Goal: Task Accomplishment & Management: Use online tool/utility

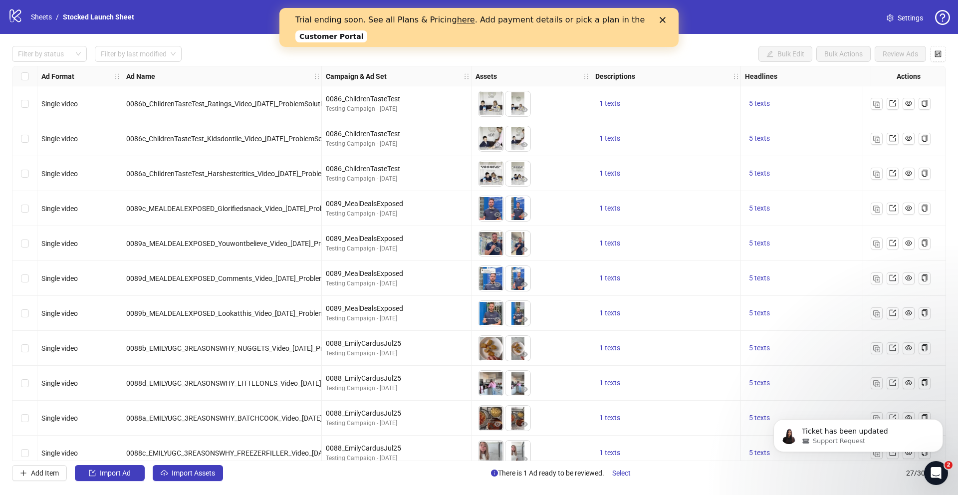
click at [664, 19] on icon "Close" at bounding box center [663, 20] width 6 height 6
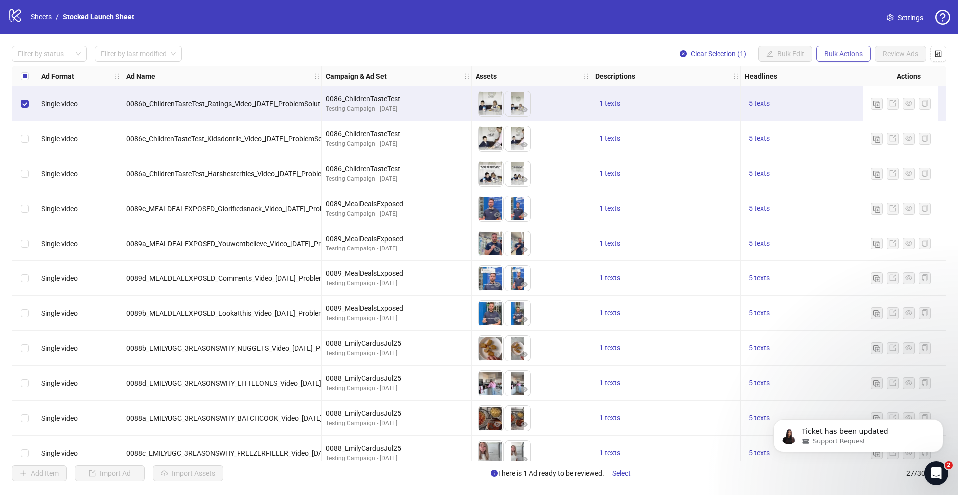
click at [837, 54] on span "Bulk Actions" at bounding box center [843, 54] width 38 height 8
click at [846, 122] on span "Copy to another sheet" at bounding box center [857, 121] width 68 height 11
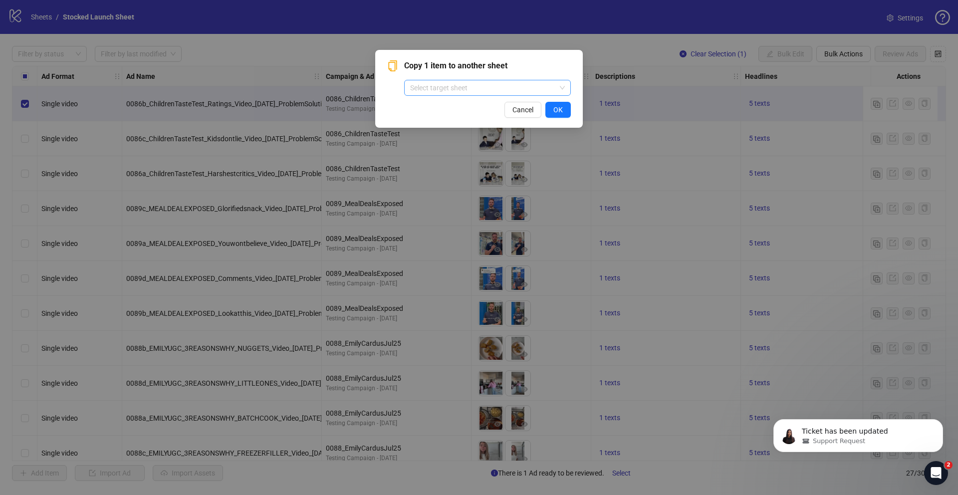
click at [478, 87] on input "search" at bounding box center [483, 87] width 146 height 15
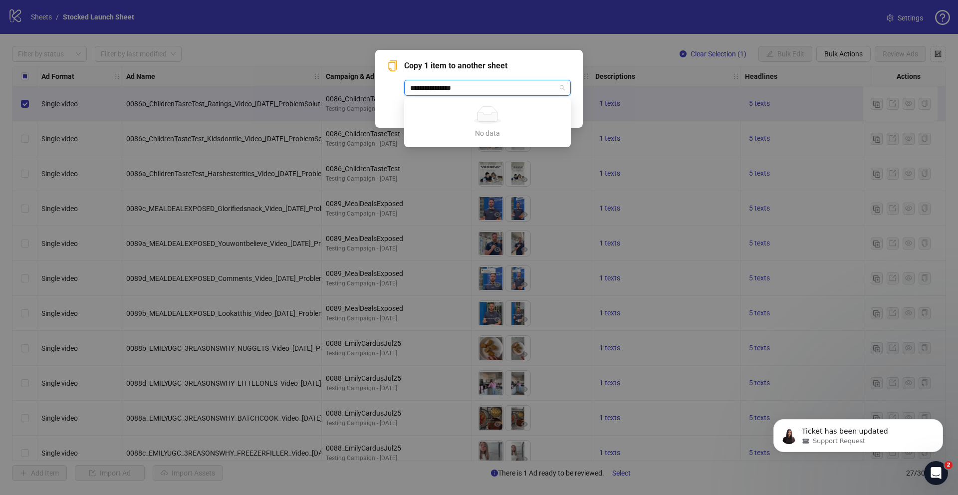
type input "**********"
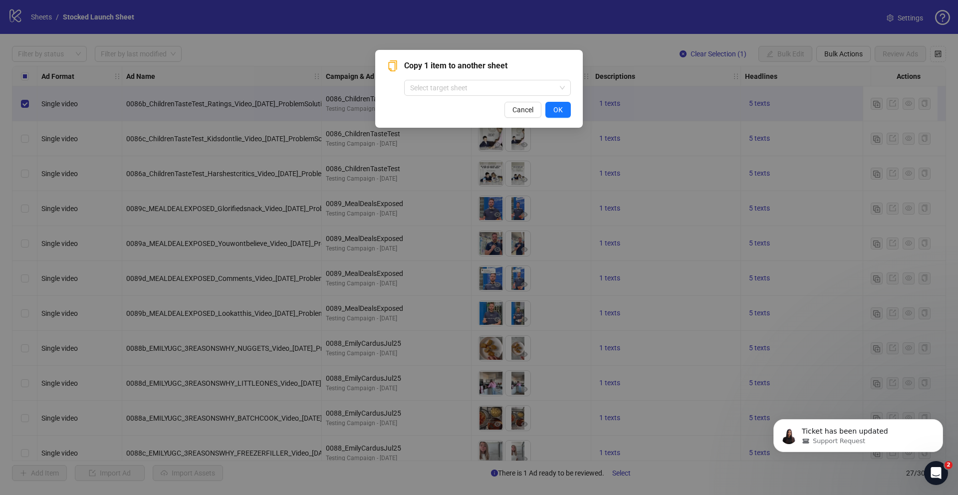
click at [509, 68] on span "Copy 1 item to another sheet" at bounding box center [487, 66] width 167 height 12
click at [559, 108] on span "OK" at bounding box center [557, 110] width 9 height 8
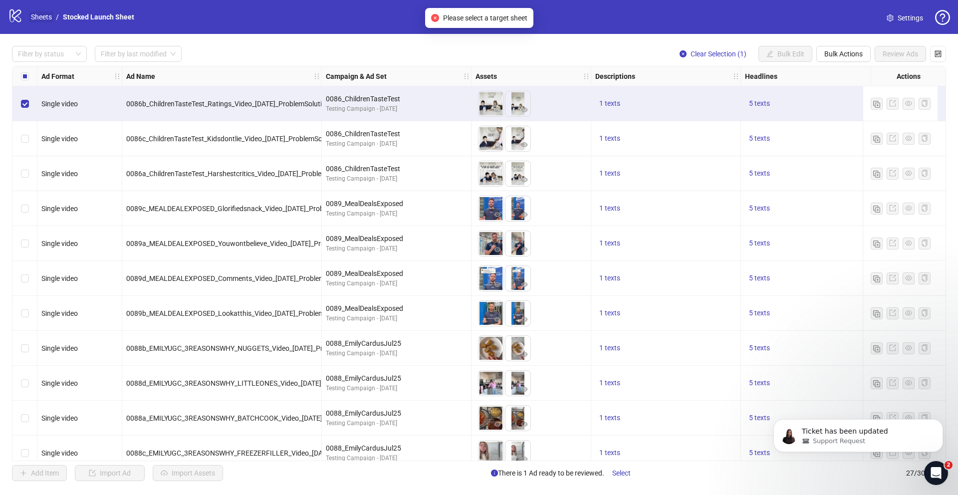
click at [46, 18] on link "Sheets" at bounding box center [41, 16] width 25 height 11
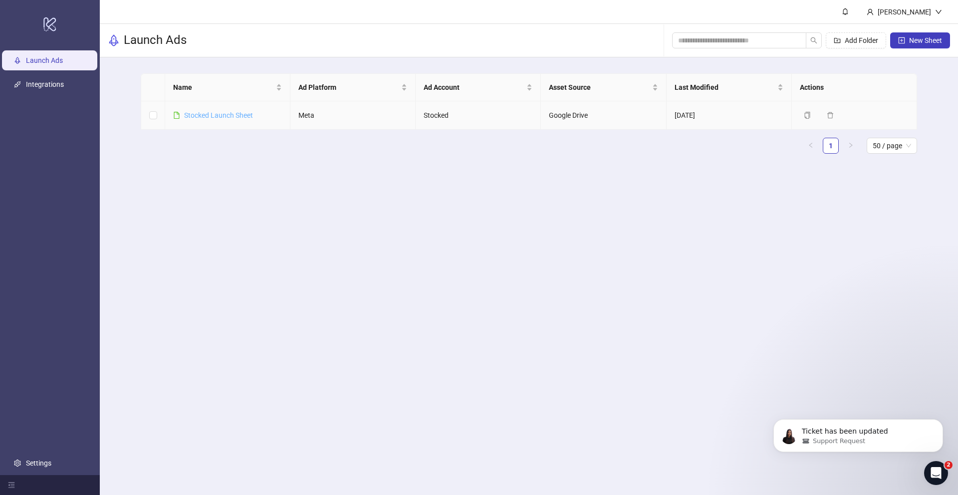
click at [192, 116] on link "Stocked Launch Sheet" at bounding box center [218, 115] width 69 height 8
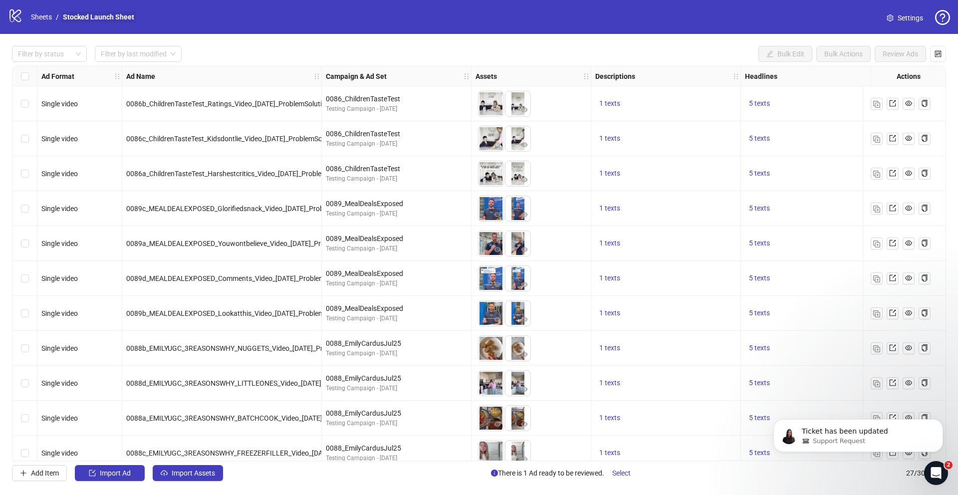
click at [93, 17] on link "Stocked Launch Sheet" at bounding box center [98, 16] width 75 height 11
click at [102, 13] on link "Stocked Launch Sheet" at bounding box center [98, 16] width 75 height 11
click at [892, 13] on span at bounding box center [890, 17] width 7 height 11
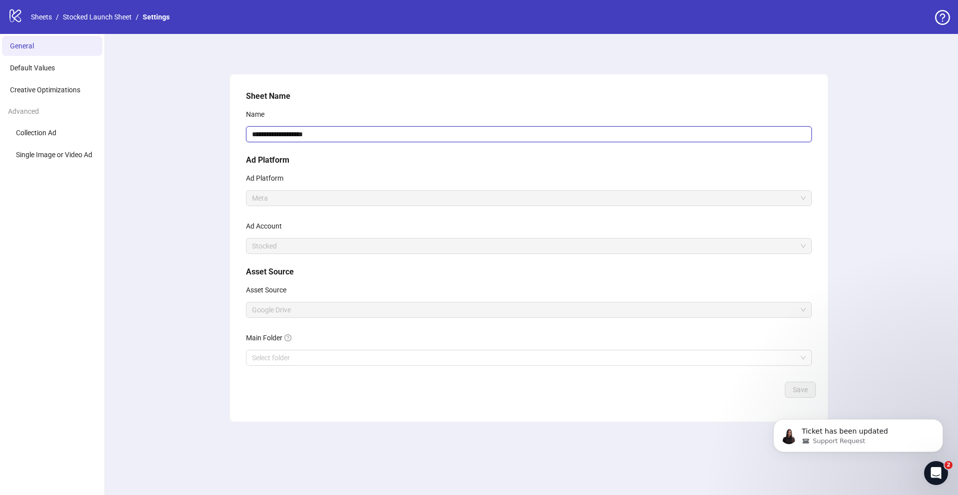
click at [319, 135] on input "**********" at bounding box center [529, 134] width 566 height 16
drag, startPoint x: 319, startPoint y: 135, endPoint x: 293, endPoint y: 136, distance: 25.5
click at [293, 136] on input "**********" at bounding box center [529, 134] width 566 height 16
type input "**********"
click at [52, 71] on span "Default Values" at bounding box center [32, 68] width 45 height 8
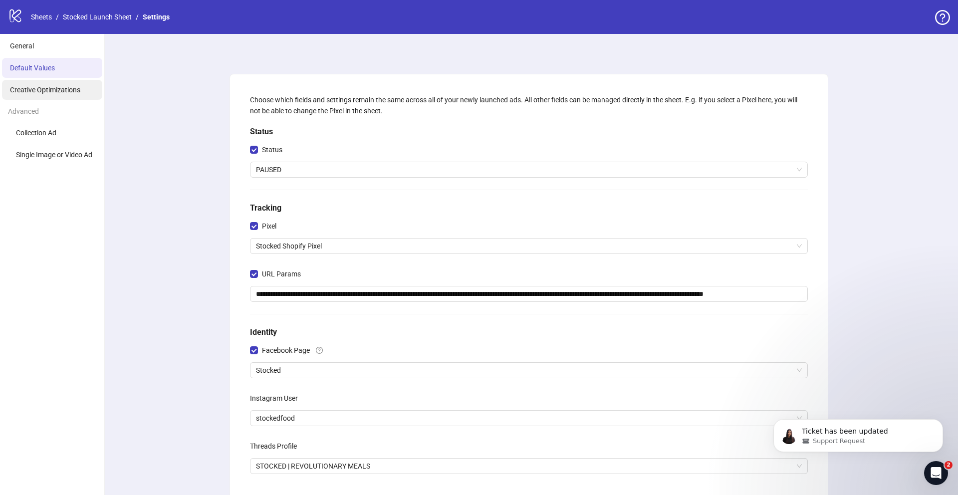
click at [53, 94] on li "Creative Optimizations" at bounding box center [52, 90] width 100 height 20
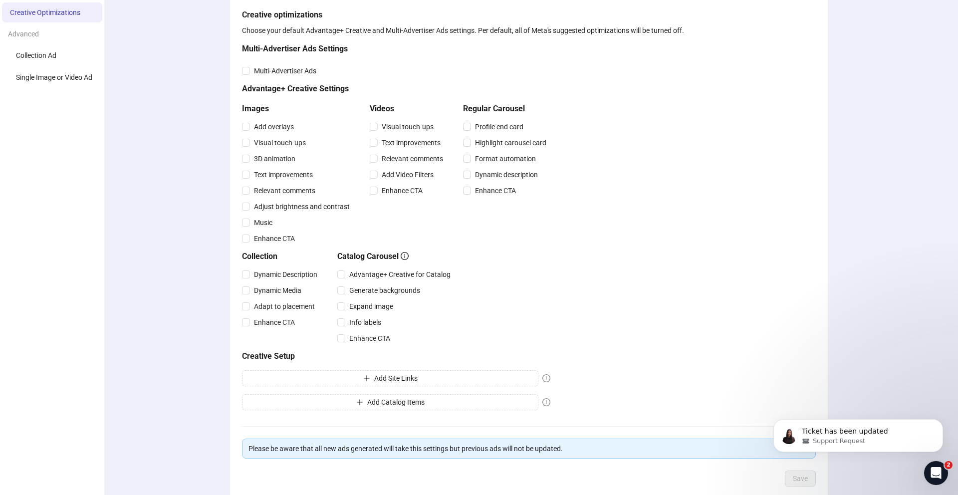
scroll to position [36, 0]
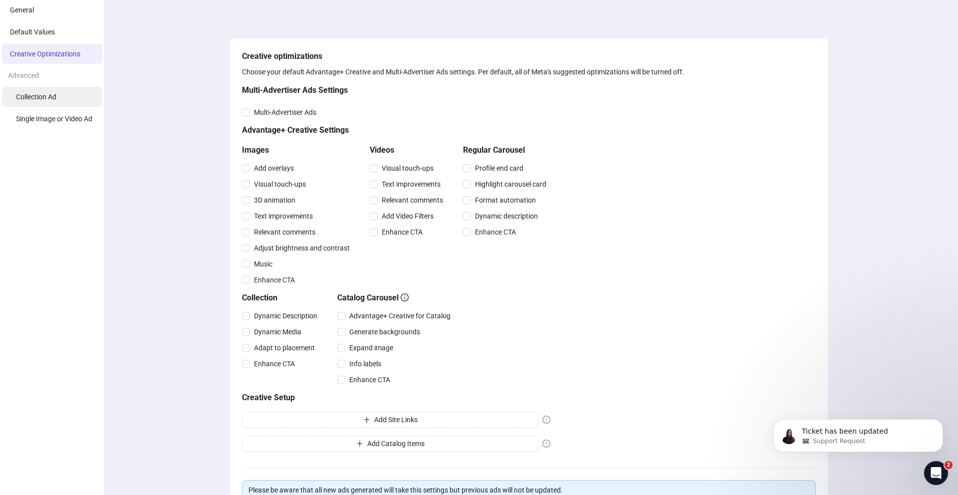
click at [50, 96] on span "Collection Ad" at bounding box center [36, 97] width 40 height 8
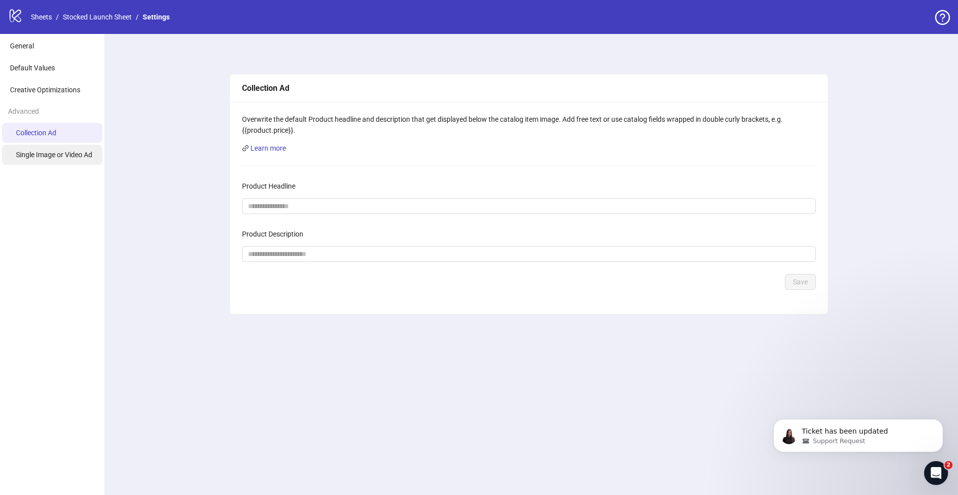
click at [51, 159] on li "Single Image or Video Ad" at bounding box center [52, 155] width 100 height 20
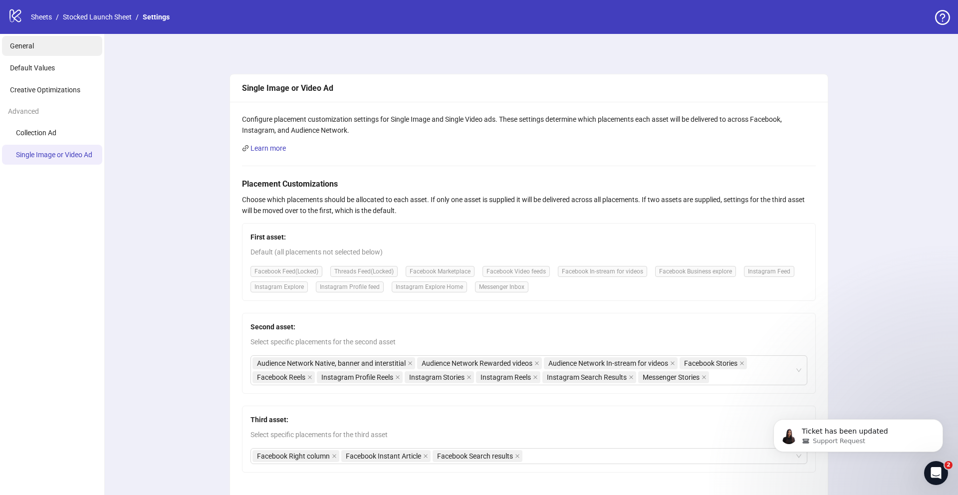
click at [35, 49] on li "General" at bounding box center [52, 46] width 100 height 20
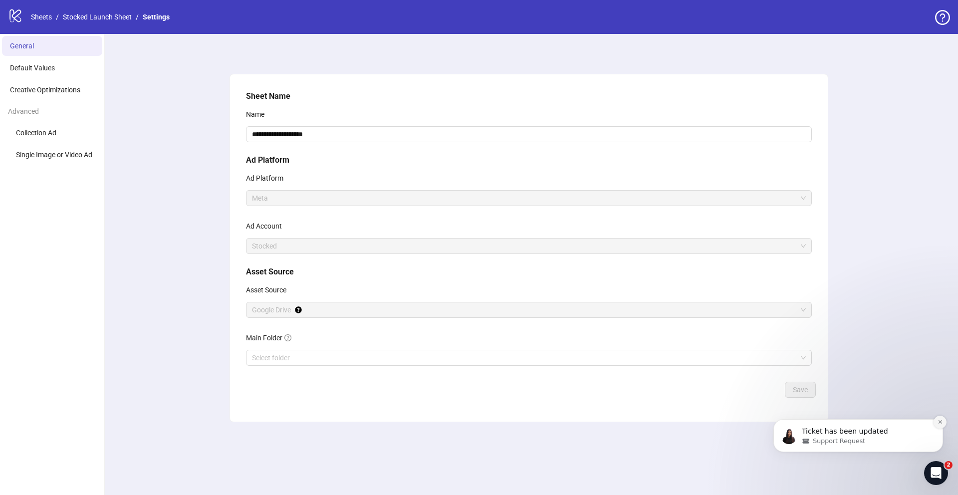
click at [940, 420] on icon "Dismiss notification" at bounding box center [940, 421] width 5 height 5
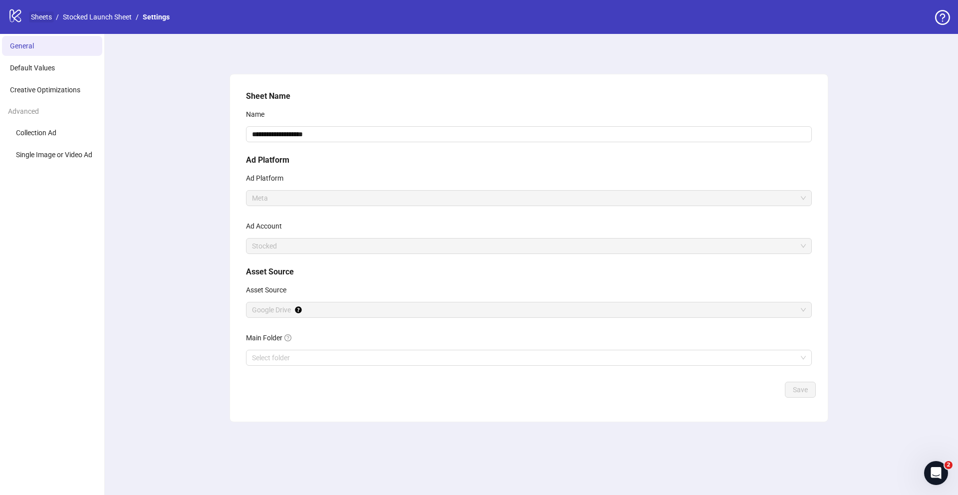
click at [43, 17] on link "Sheets" at bounding box center [41, 16] width 25 height 11
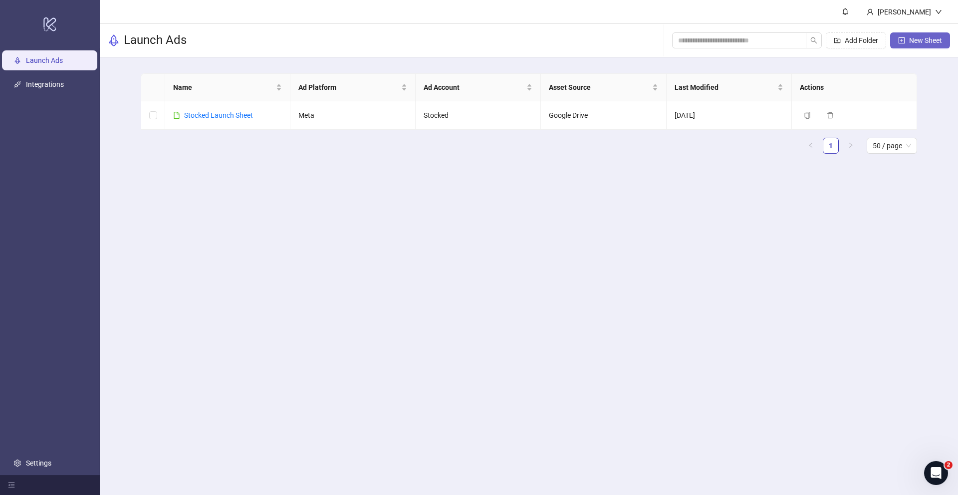
click at [913, 41] on span "New Sheet" at bounding box center [925, 40] width 33 height 8
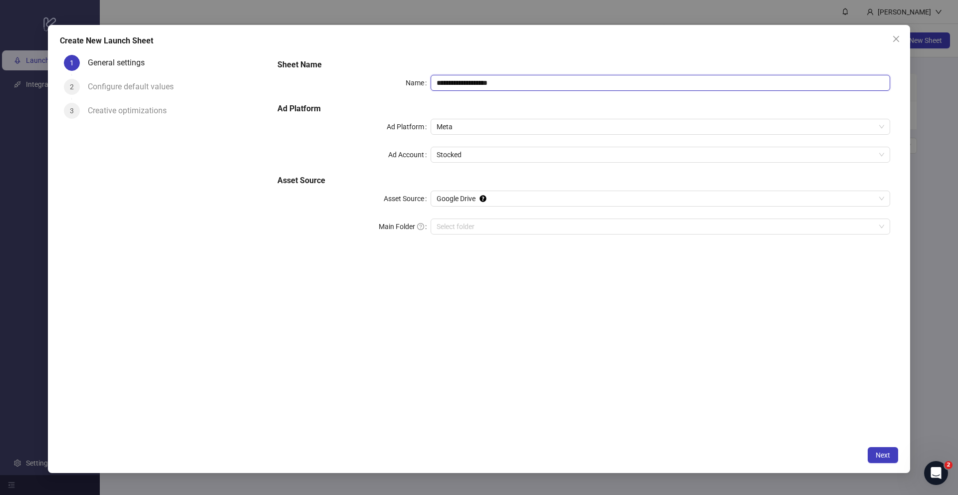
click at [475, 82] on input "**********" at bounding box center [661, 83] width 460 height 16
type input "**********"
click at [881, 455] on span "Next" at bounding box center [883, 455] width 14 height 8
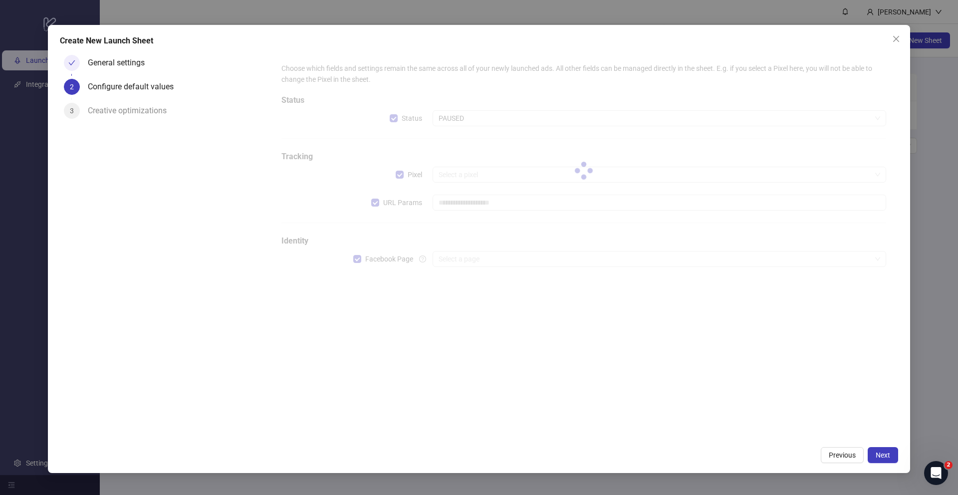
type input "**********"
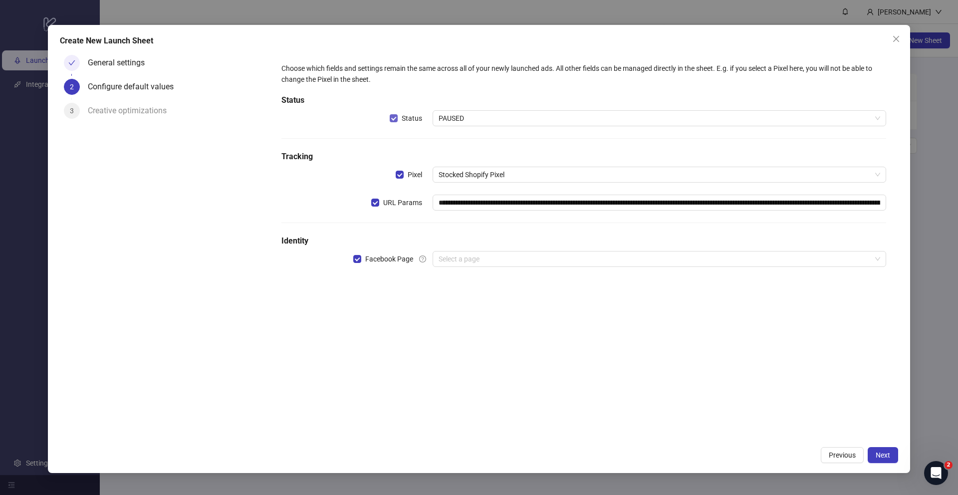
click at [405, 117] on span "Status" at bounding box center [412, 118] width 28 height 11
click at [467, 260] on input "search" at bounding box center [655, 259] width 433 height 15
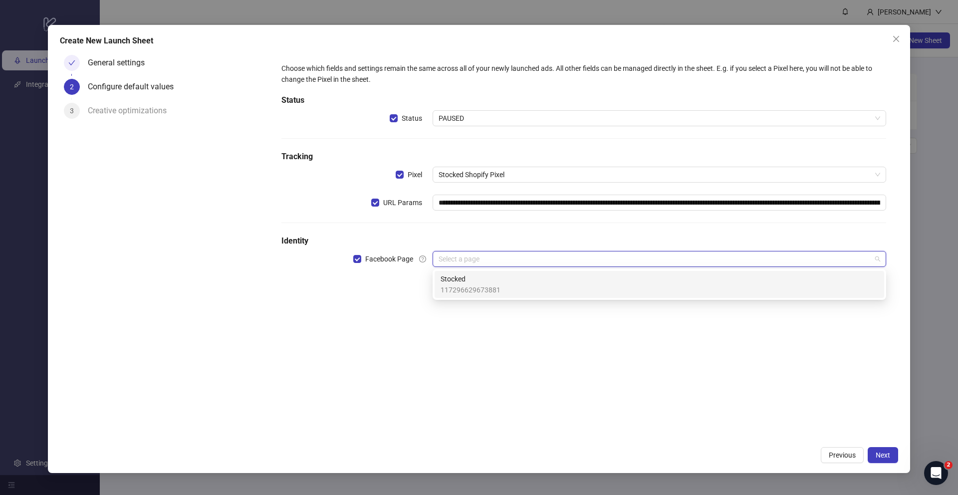
click at [469, 288] on span "117296629673881" at bounding box center [471, 289] width 60 height 11
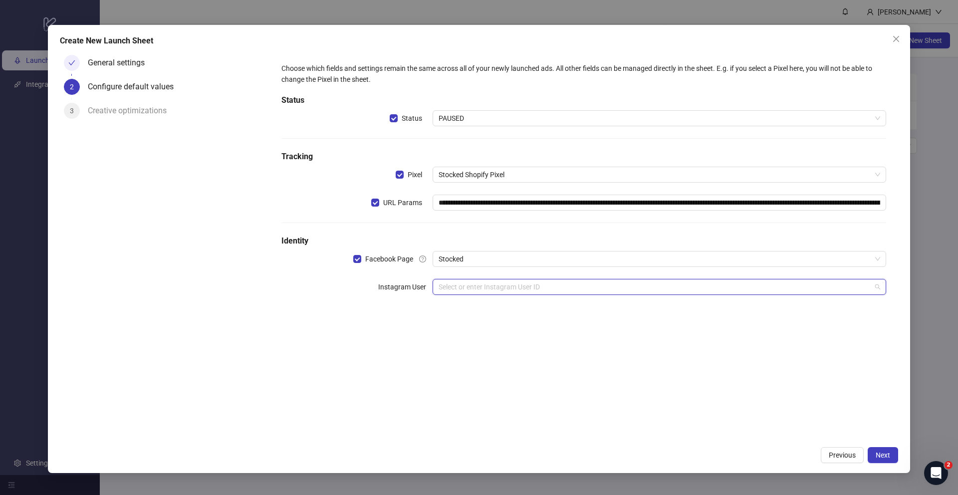
click at [483, 285] on input "search" at bounding box center [655, 286] width 433 height 15
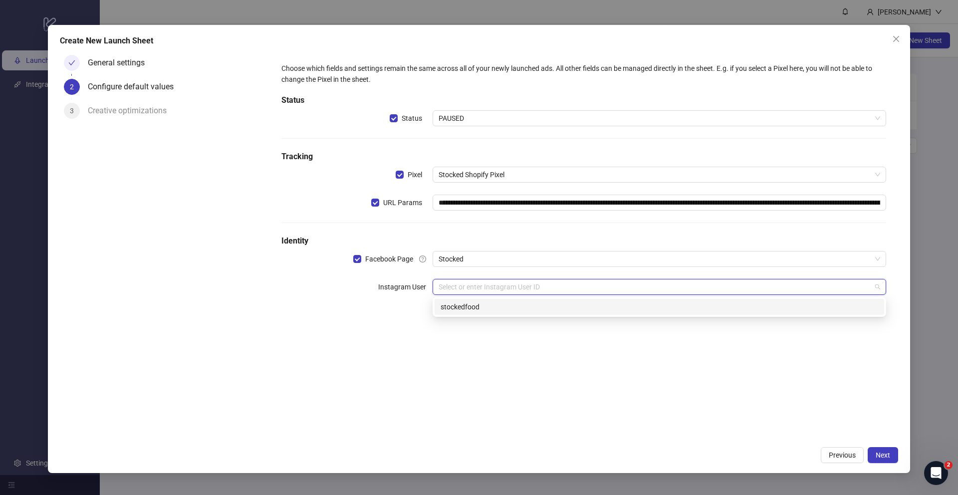
click at [477, 308] on div "stockedfood" at bounding box center [660, 306] width 438 height 11
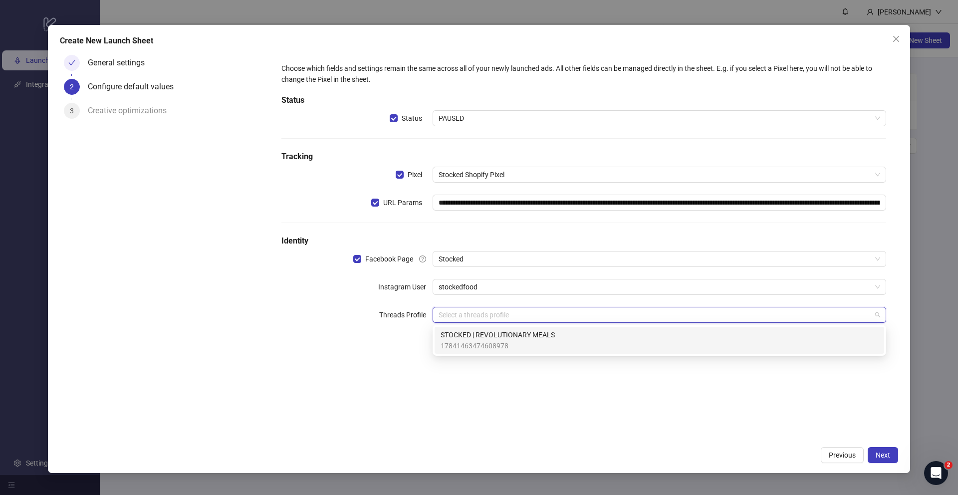
click at [478, 319] on input "search" at bounding box center [655, 314] width 433 height 15
click at [477, 329] on div "STOCKED | REVOLUTIONARY MEALS 17841463474608978" at bounding box center [660, 340] width 450 height 27
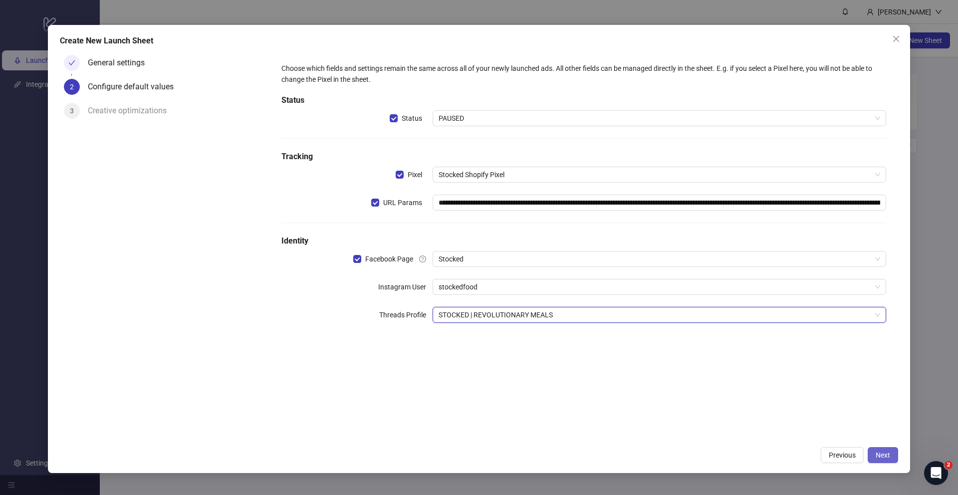
click at [880, 455] on span "Next" at bounding box center [883, 455] width 14 height 8
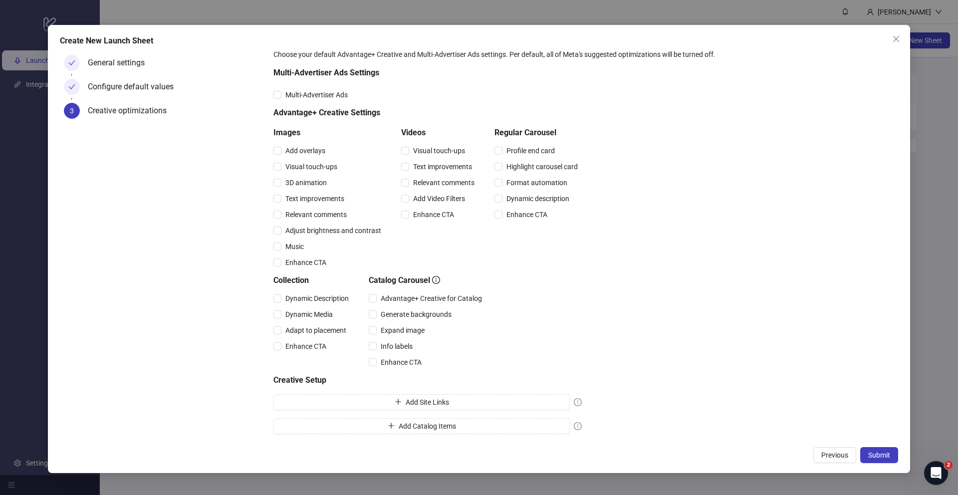
scroll to position [22, 0]
click at [873, 453] on span "Submit" at bounding box center [879, 455] width 22 height 8
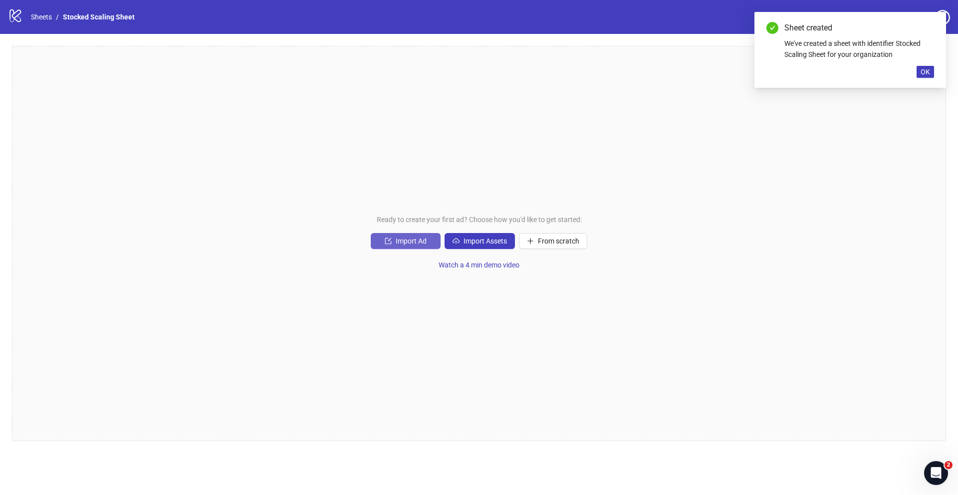
click at [424, 243] on span "Import Ad" at bounding box center [411, 241] width 31 height 8
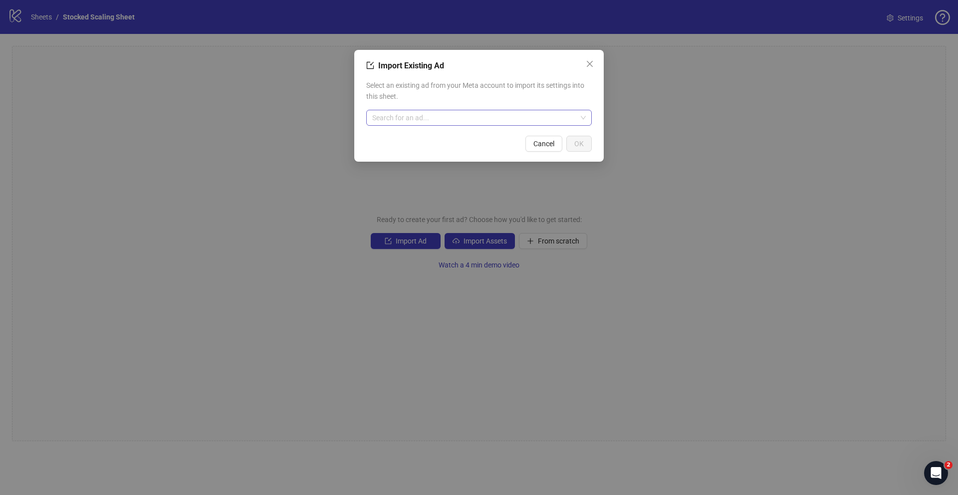
click at [505, 120] on input "search" at bounding box center [474, 117] width 205 height 15
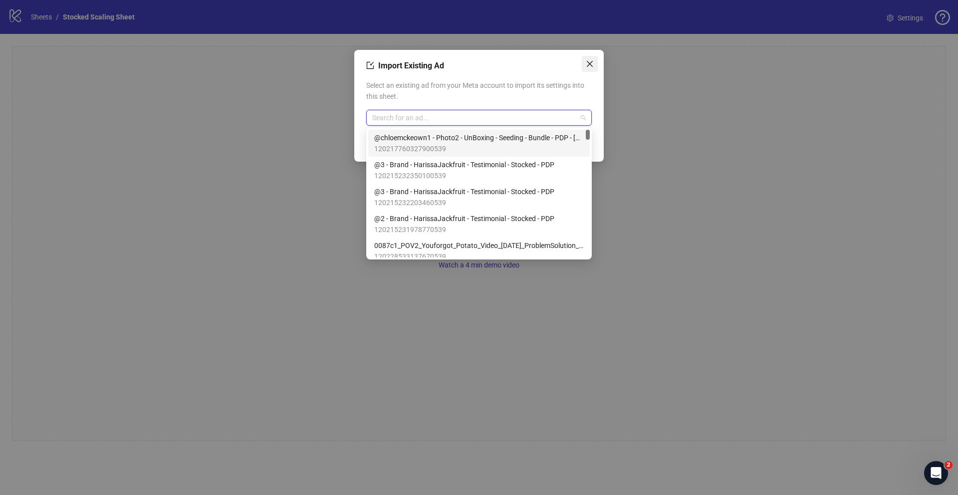
click at [589, 61] on icon "close" at bounding box center [590, 64] width 8 height 8
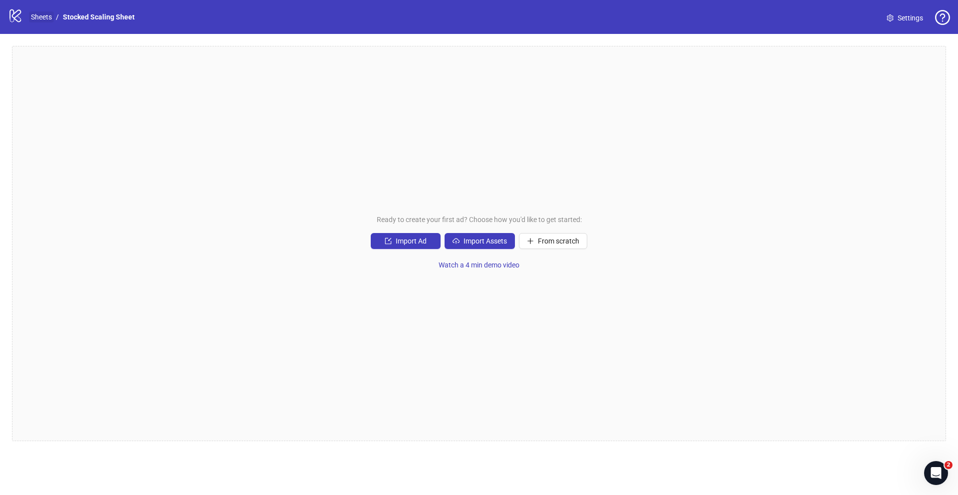
click at [50, 18] on link "Sheets" at bounding box center [41, 16] width 25 height 11
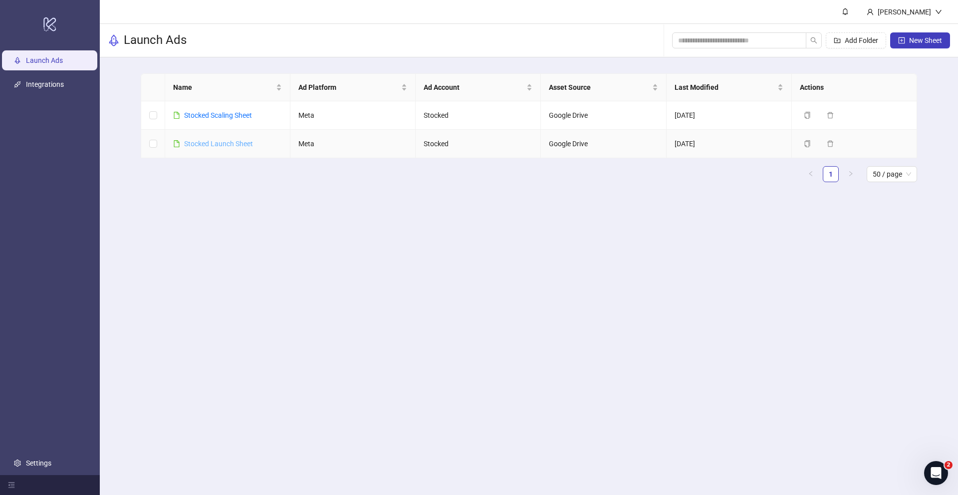
click at [231, 141] on link "Stocked Launch Sheet" at bounding box center [218, 144] width 69 height 8
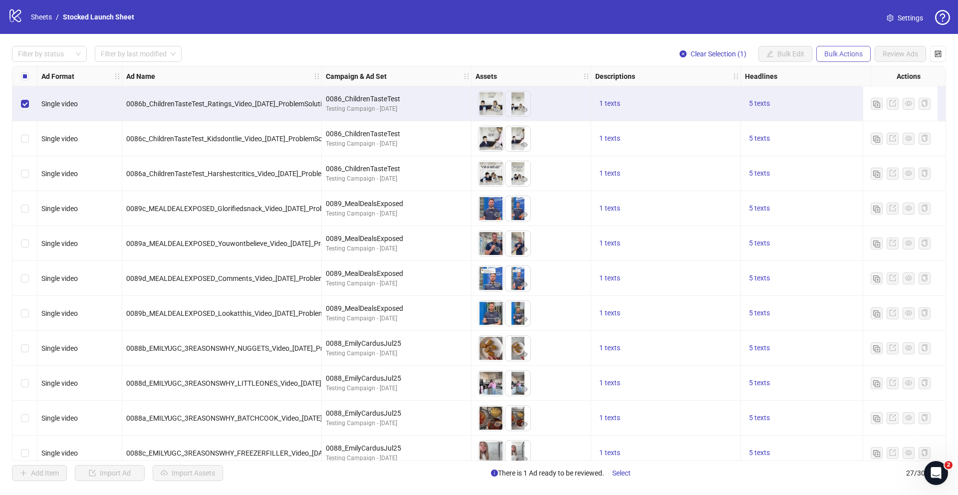
click at [852, 55] on span "Bulk Actions" at bounding box center [843, 54] width 38 height 8
click at [861, 122] on span "Copy to another sheet" at bounding box center [857, 121] width 68 height 11
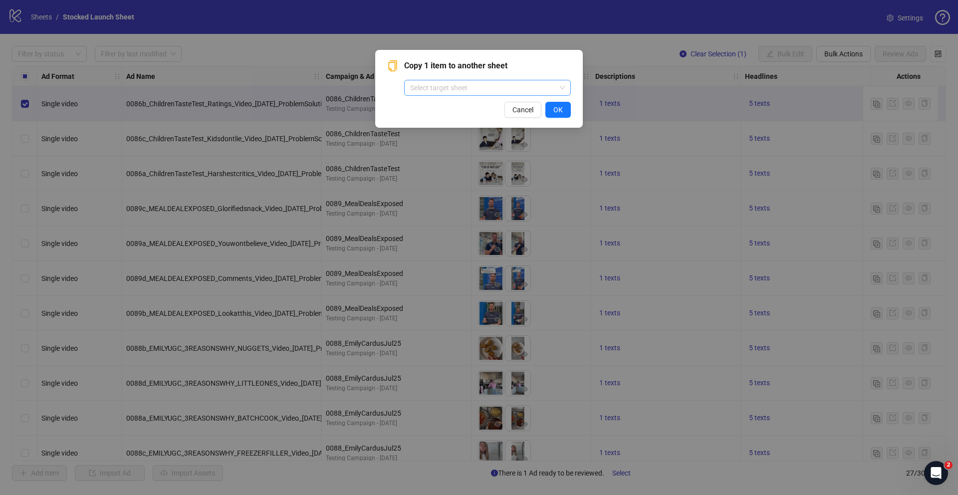
click at [474, 88] on input "search" at bounding box center [483, 87] width 146 height 15
click at [470, 107] on div "Stocked Scaling Sheet" at bounding box center [487, 107] width 151 height 11
click at [560, 114] on button "OK" at bounding box center [557, 110] width 25 height 16
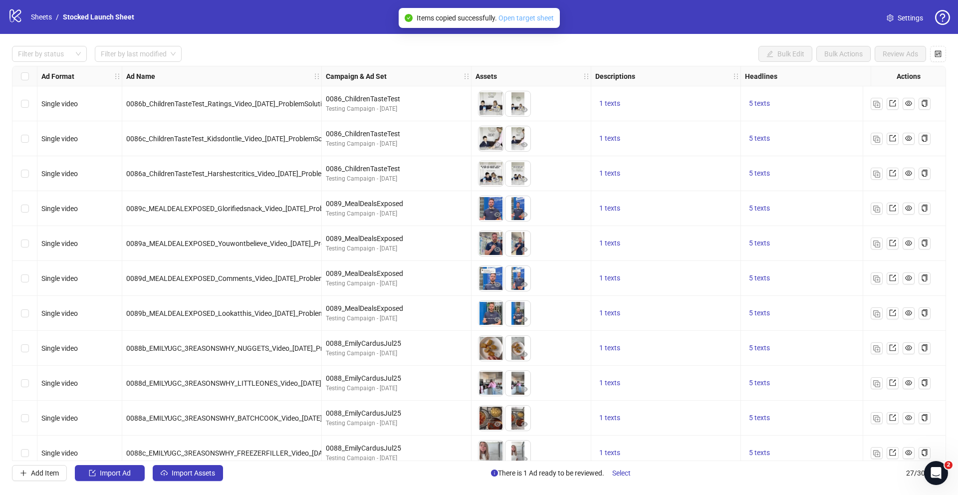
click at [537, 18] on link "Open target sheet" at bounding box center [526, 18] width 55 height 8
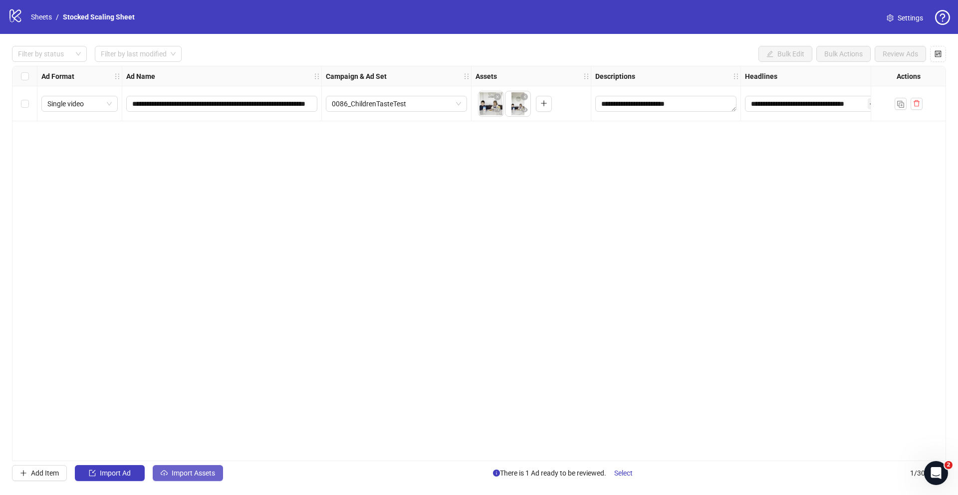
click at [185, 476] on span "Import Assets" at bounding box center [193, 473] width 43 height 8
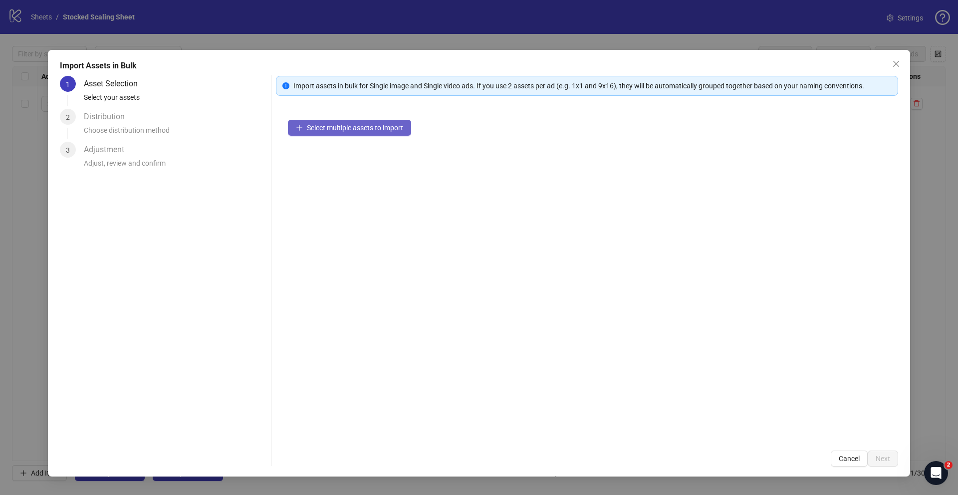
click at [379, 133] on button "Select multiple assets to import" at bounding box center [349, 128] width 123 height 16
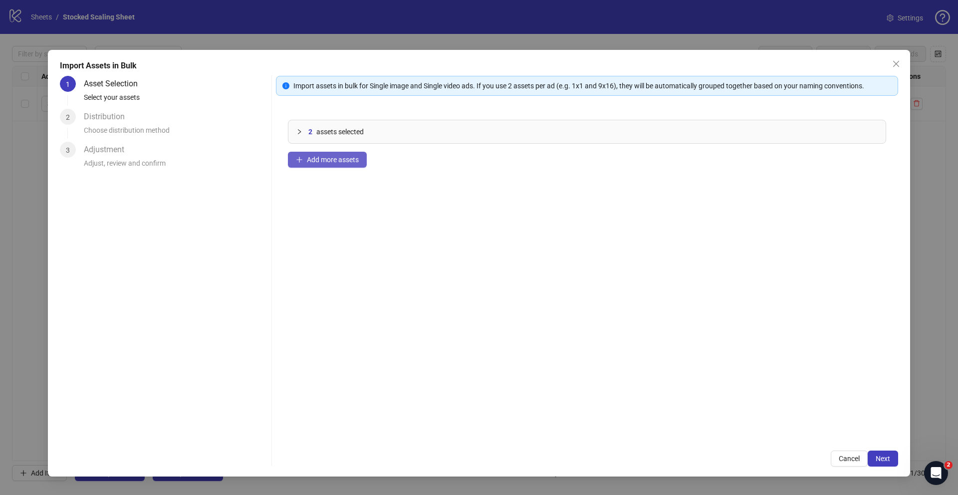
click at [324, 164] on button "Add more assets" at bounding box center [327, 160] width 79 height 16
click at [351, 134] on span "assets selected" at bounding box center [339, 131] width 47 height 11
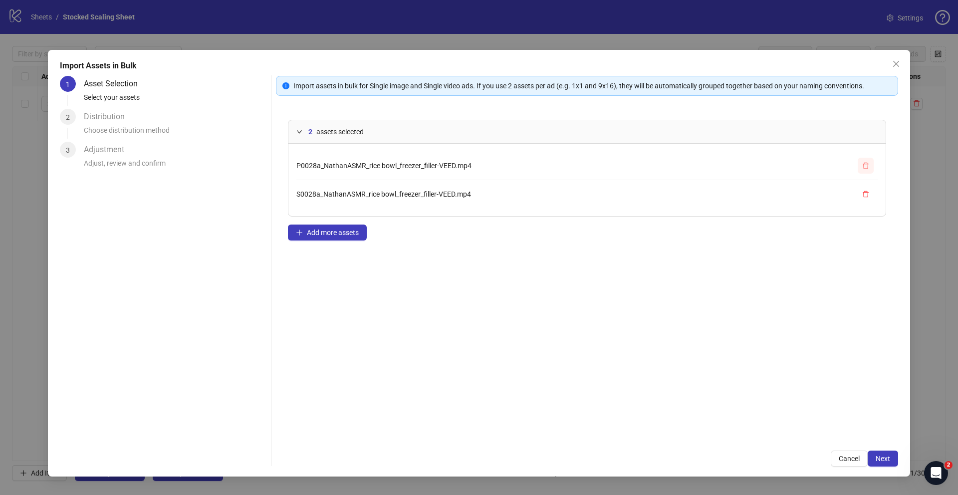
click at [867, 164] on icon "delete" at bounding box center [866, 165] width 6 height 6
click at [867, 167] on icon "delete" at bounding box center [865, 165] width 7 height 7
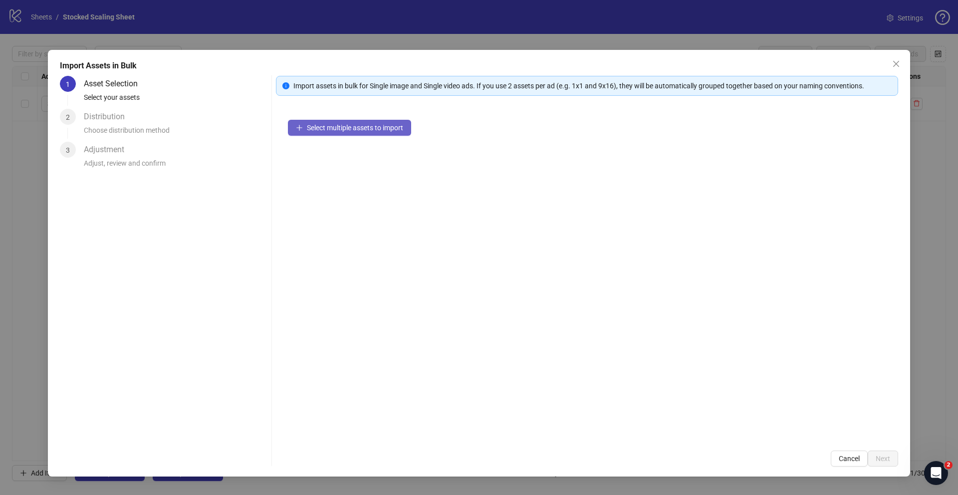
click at [347, 124] on span "Select multiple assets to import" at bounding box center [355, 128] width 96 height 8
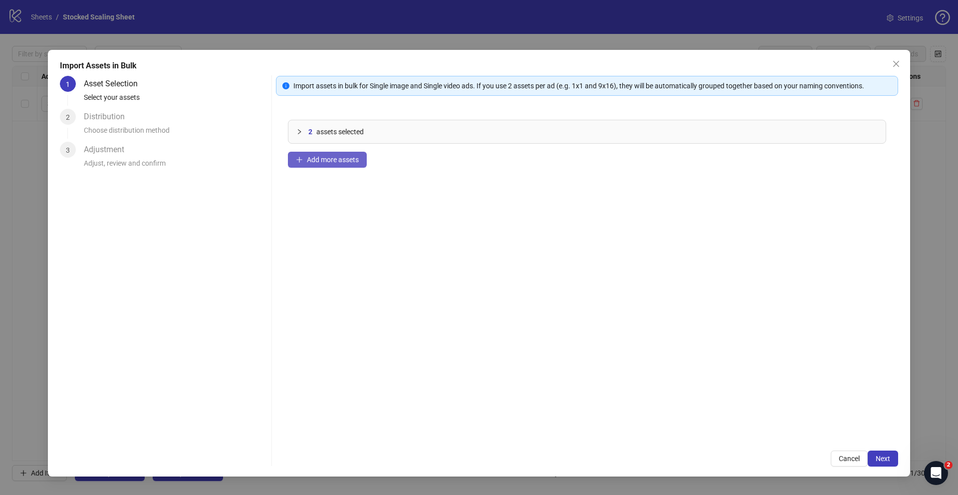
click at [331, 162] on span "Add more assets" at bounding box center [333, 160] width 52 height 8
click at [334, 158] on span "Add more assets" at bounding box center [333, 160] width 52 height 8
click at [348, 162] on span "Add more assets" at bounding box center [333, 160] width 52 height 8
click at [337, 158] on span "Add more assets" at bounding box center [333, 160] width 52 height 8
click at [321, 168] on div "10 assets selected Add more assets" at bounding box center [587, 273] width 622 height 331
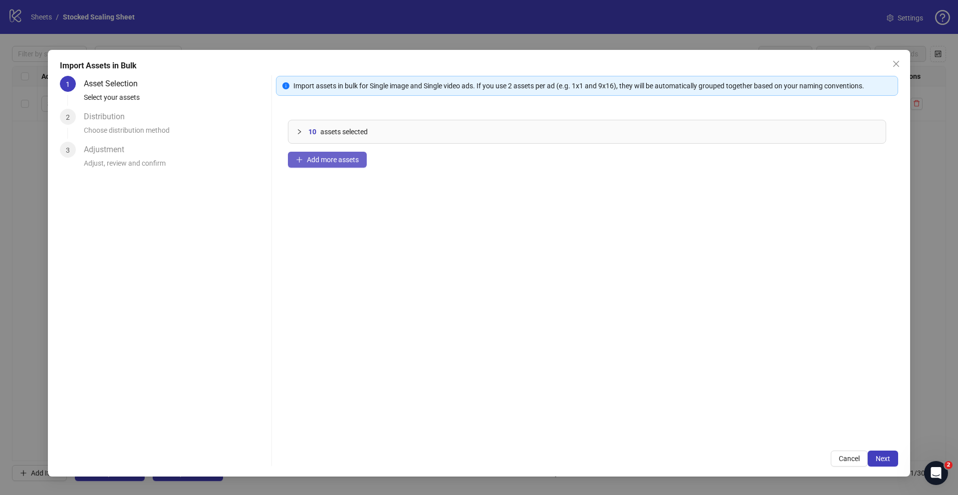
click at [322, 165] on button "Add more assets" at bounding box center [327, 160] width 79 height 16
click at [344, 154] on button "Add more assets" at bounding box center [327, 160] width 79 height 16
click at [330, 164] on button "Add more assets" at bounding box center [327, 160] width 79 height 16
click at [339, 150] on div "16 assets selected Add more assets" at bounding box center [587, 273] width 622 height 331
click at [337, 159] on span "Add more assets" at bounding box center [333, 160] width 52 height 8
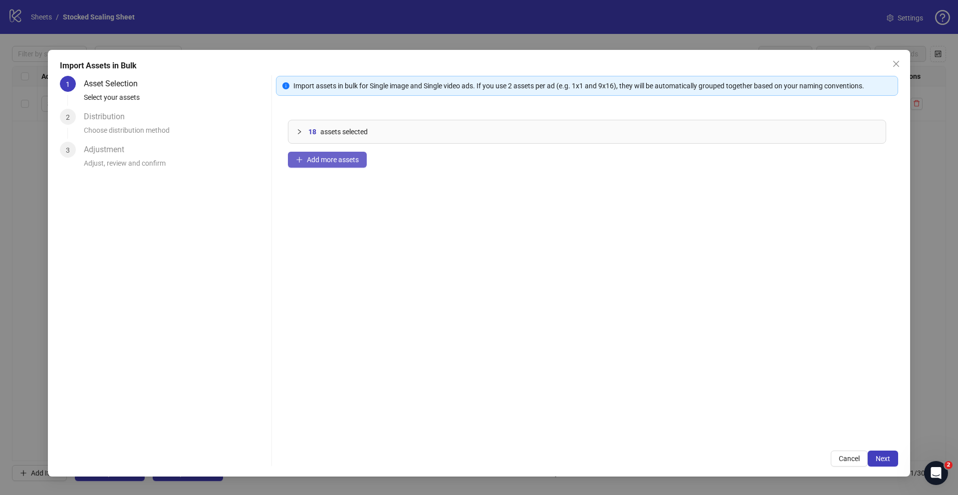
click at [354, 157] on span "Add more assets" at bounding box center [333, 160] width 52 height 8
click at [882, 456] on span "Next" at bounding box center [883, 459] width 14 height 8
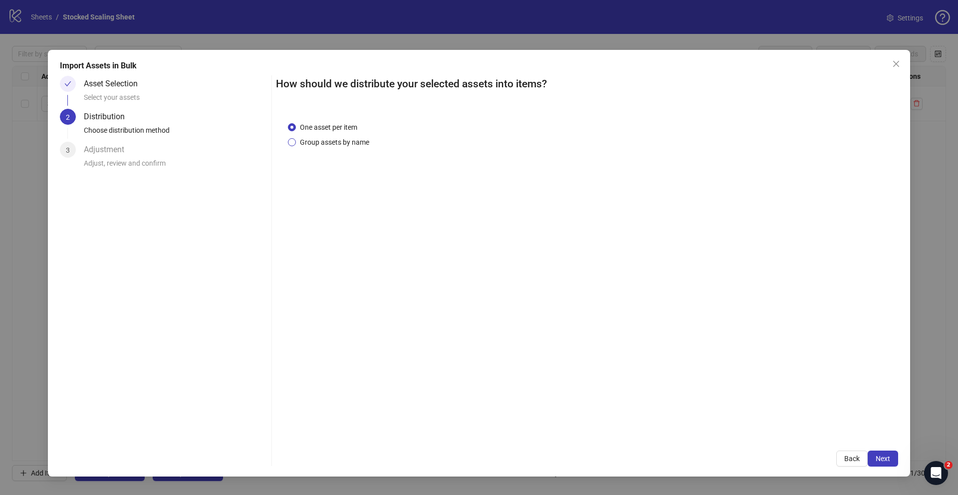
click at [339, 142] on span "Group assets by name" at bounding box center [334, 142] width 77 height 11
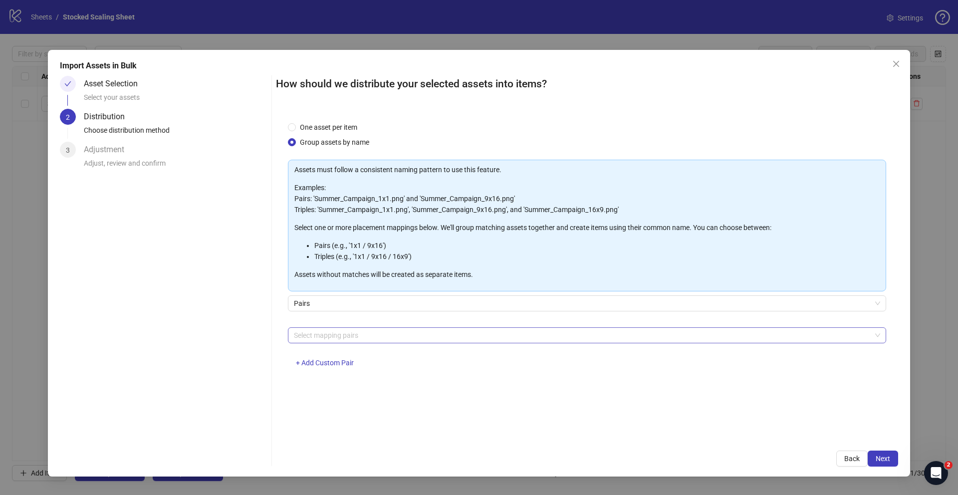
click at [336, 335] on div at bounding box center [582, 335] width 584 height 14
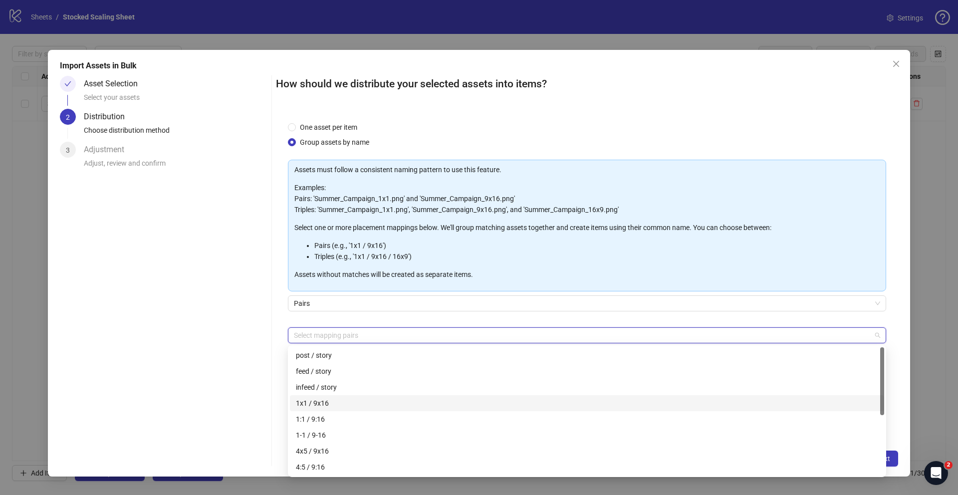
click at [327, 404] on div "1x1 / 9x16" at bounding box center [587, 403] width 582 height 11
click at [669, 304] on span "Pairs" at bounding box center [587, 303] width 586 height 15
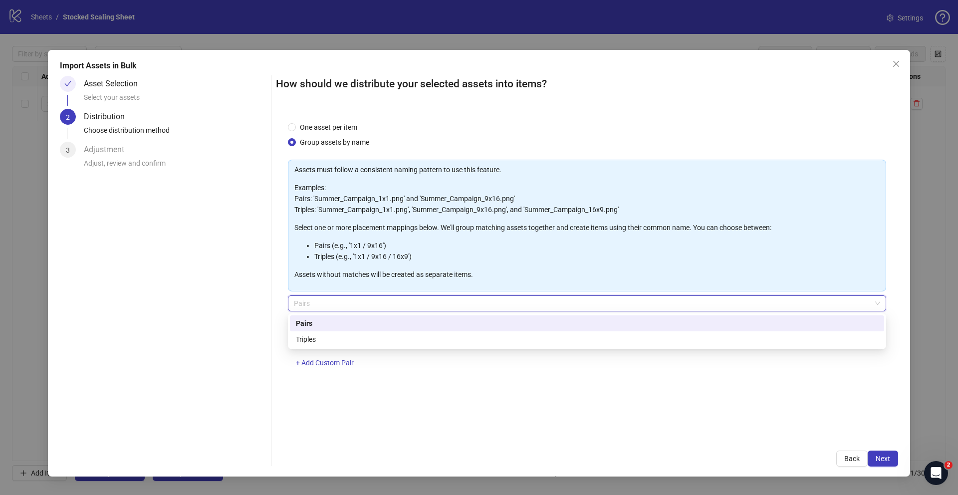
click at [669, 304] on span "Pairs" at bounding box center [587, 303] width 586 height 15
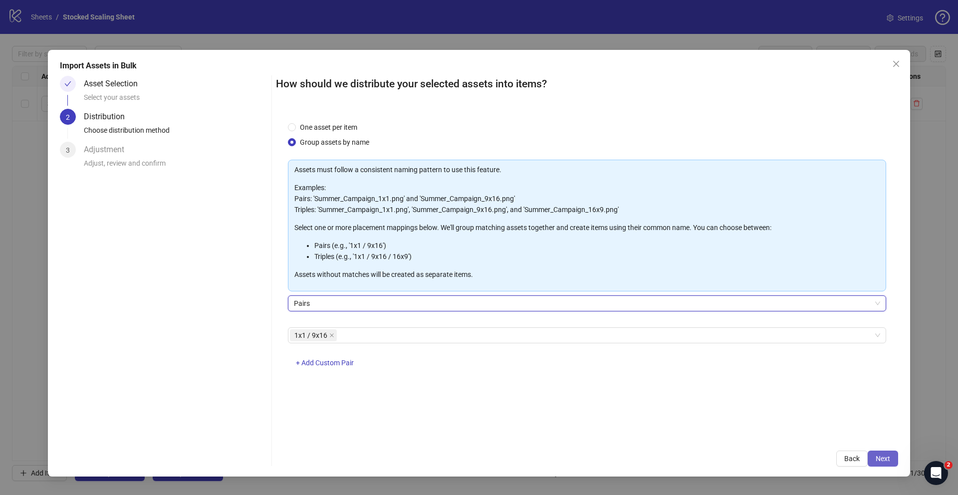
click at [888, 459] on span "Next" at bounding box center [883, 459] width 14 height 8
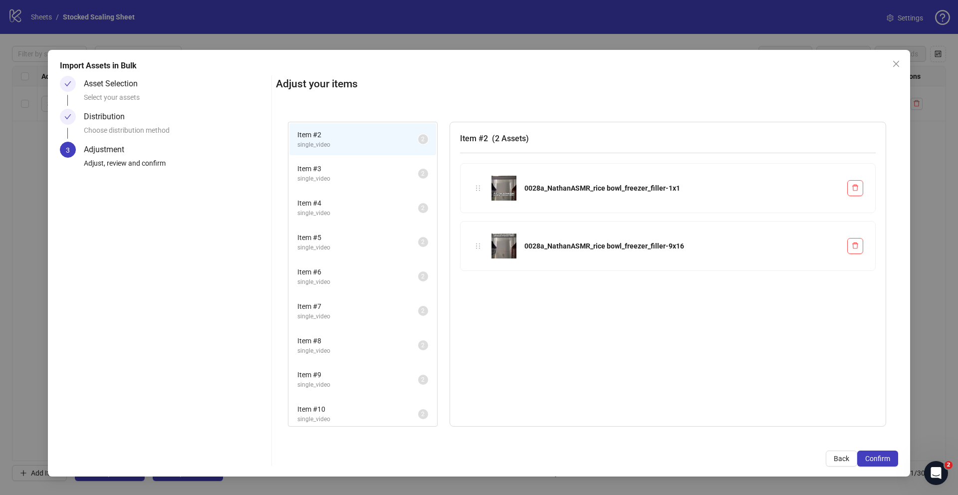
click at [338, 144] on span "single_video" at bounding box center [357, 144] width 121 height 9
click at [344, 175] on span "single_video" at bounding box center [357, 178] width 121 height 9
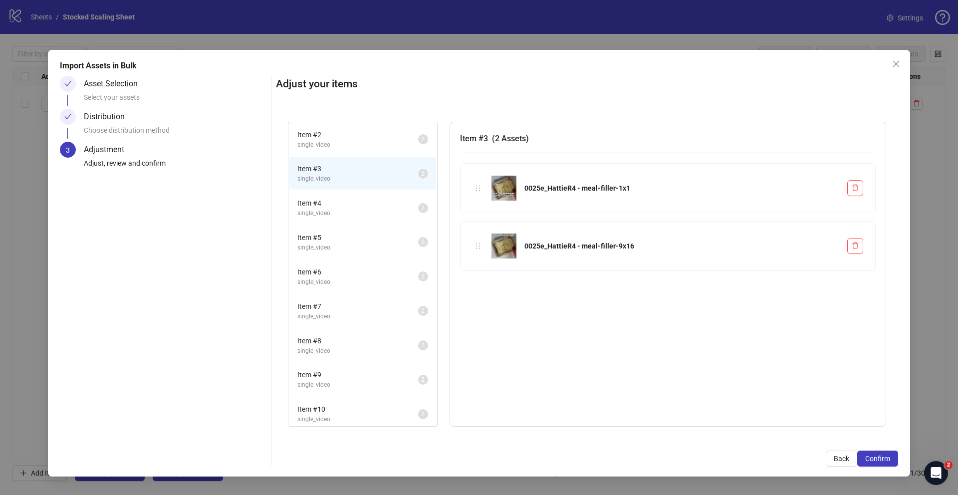
click at [334, 205] on span "Item # 4" at bounding box center [357, 203] width 121 height 11
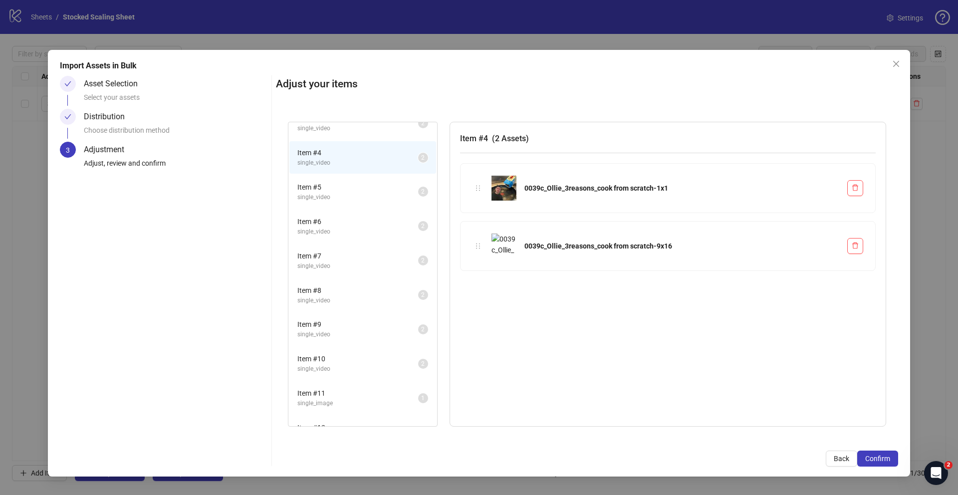
scroll to position [50, 0]
click at [337, 189] on span "Item # 5" at bounding box center [357, 187] width 121 height 11
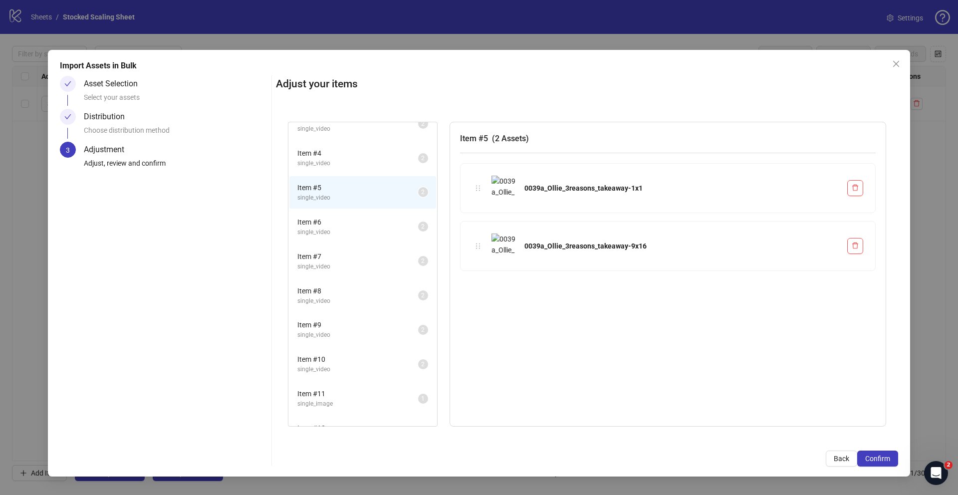
click at [335, 159] on span "single_video" at bounding box center [357, 163] width 121 height 9
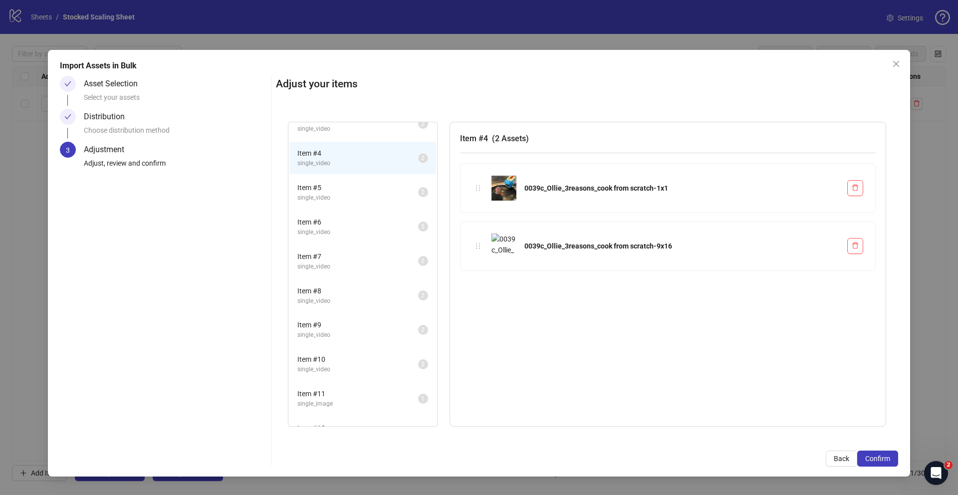
click at [334, 192] on span "Item # 5" at bounding box center [357, 187] width 121 height 11
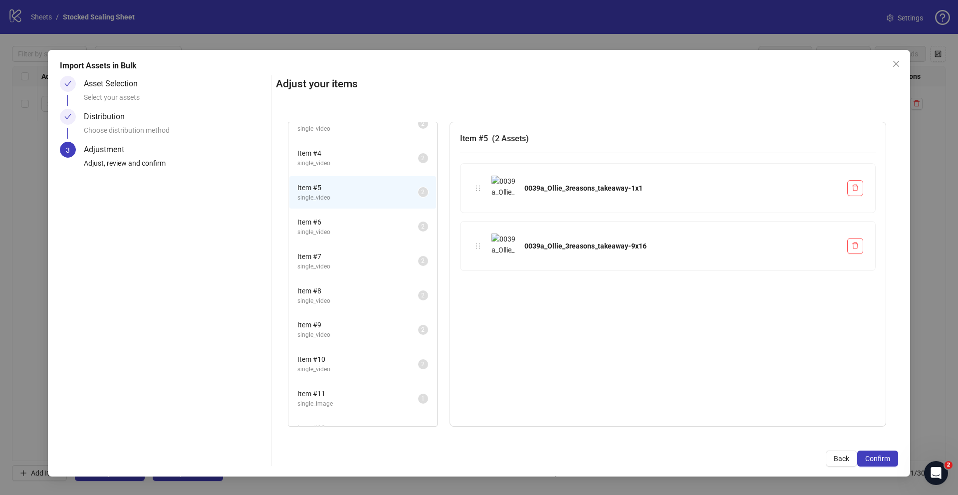
click at [331, 229] on span "single_video" at bounding box center [357, 232] width 121 height 9
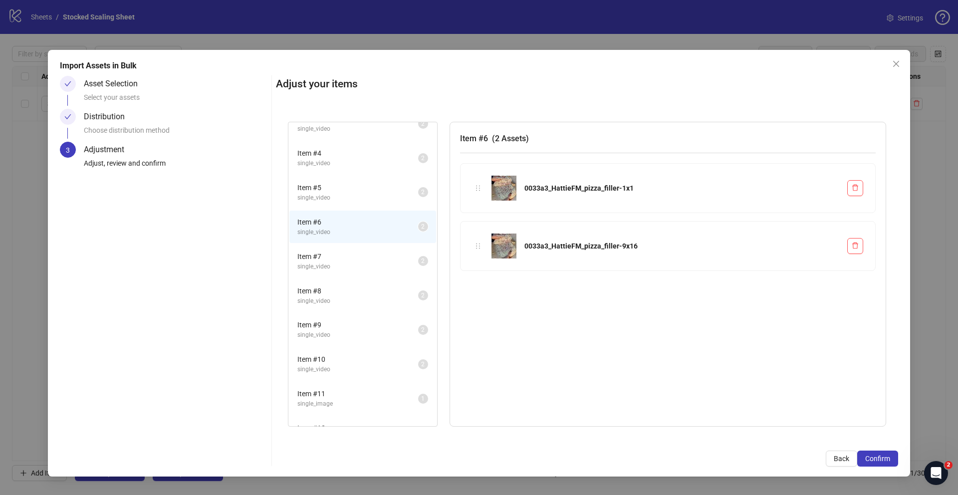
click at [331, 260] on span "Item # 7" at bounding box center [357, 256] width 121 height 11
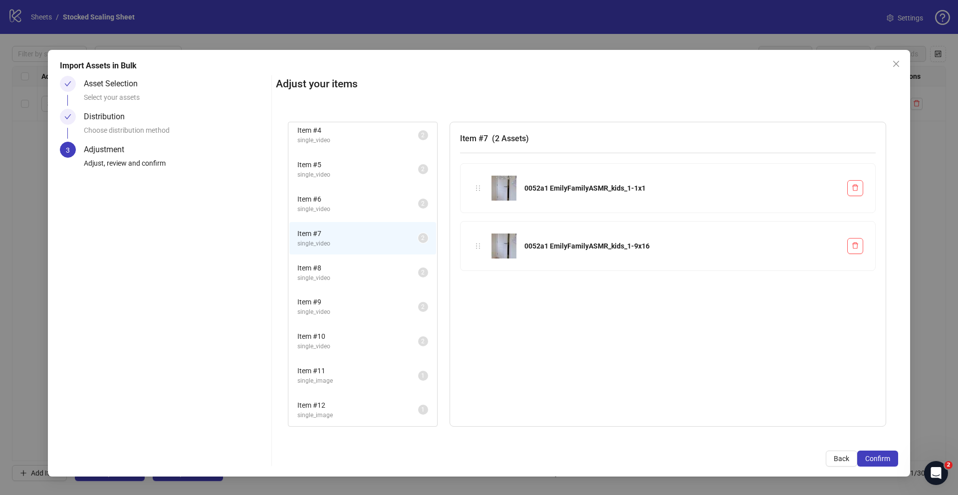
scroll to position [74, 0]
click at [330, 268] on span "Item # 8" at bounding box center [357, 266] width 121 height 11
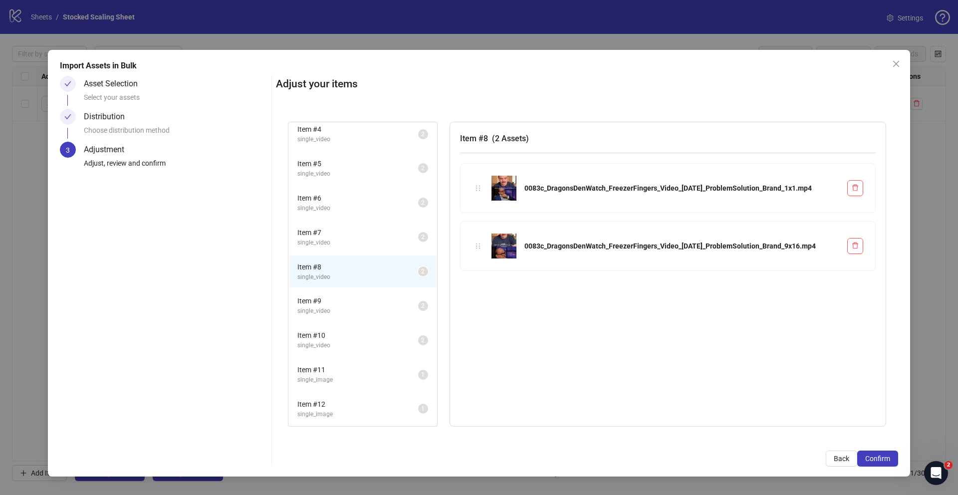
click at [334, 308] on span "single_video" at bounding box center [357, 310] width 121 height 9
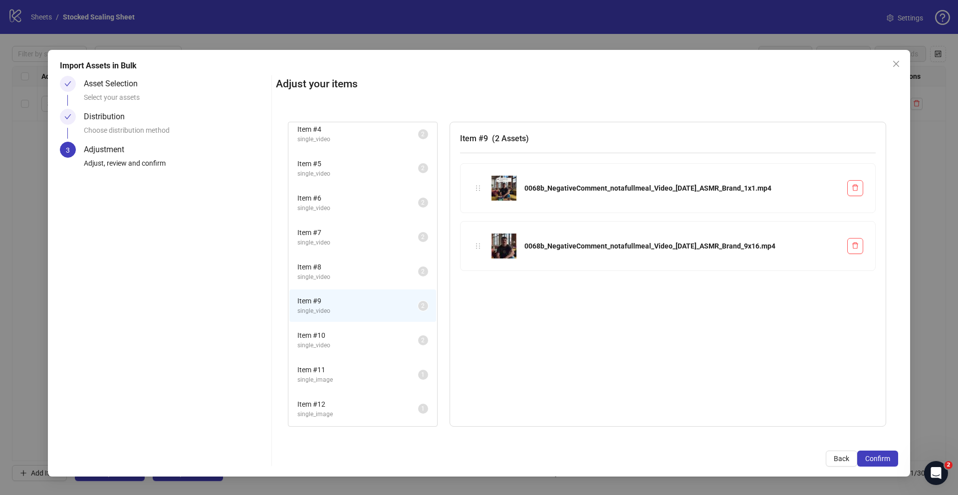
click at [329, 353] on li "Item # 10 single_video 2" at bounding box center [362, 340] width 147 height 32
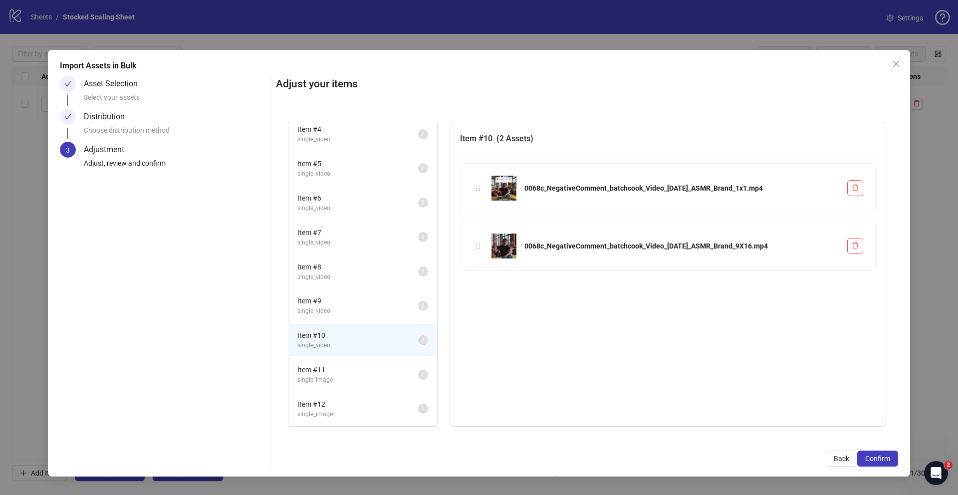
click at [329, 309] on span "single_video" at bounding box center [357, 310] width 121 height 9
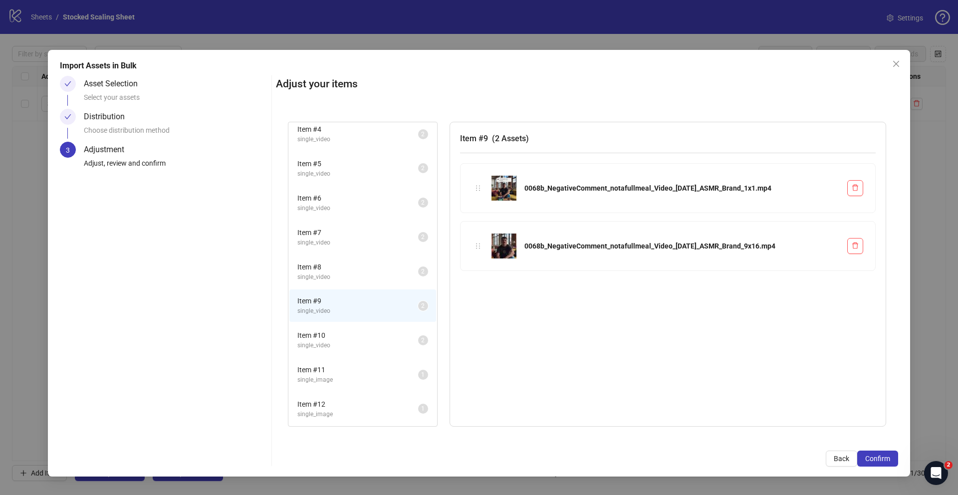
click at [327, 340] on span "Item # 10" at bounding box center [357, 335] width 121 height 11
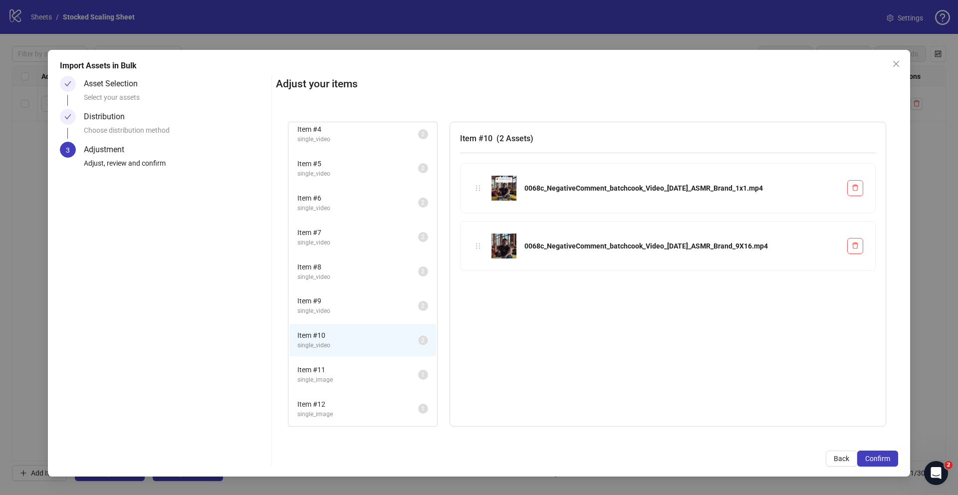
click at [328, 371] on span "Item # 11" at bounding box center [357, 369] width 121 height 11
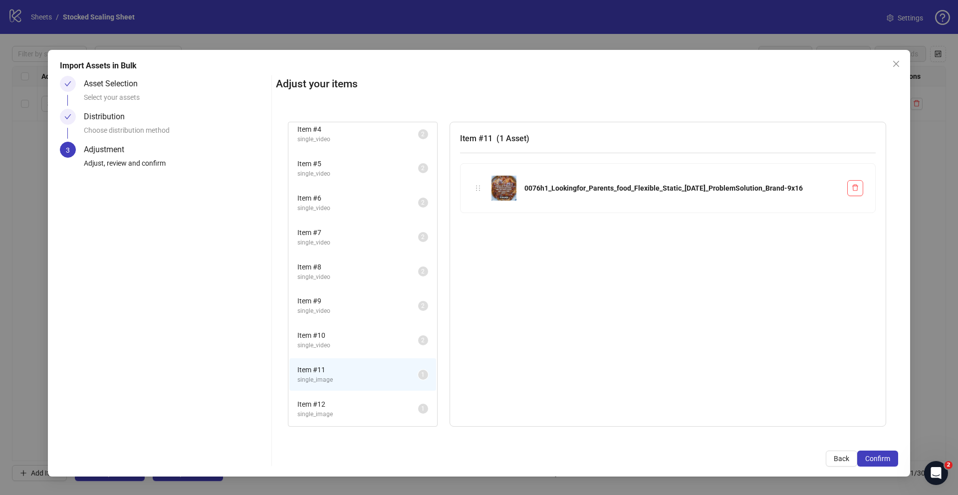
click at [324, 402] on span "Item # 12" at bounding box center [357, 404] width 121 height 11
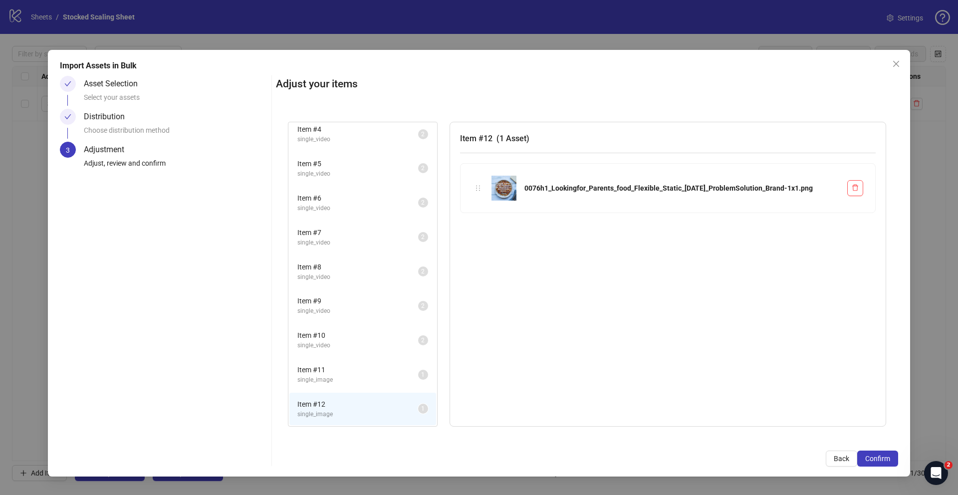
click at [327, 388] on li "Item # 11 single_image 1" at bounding box center [362, 374] width 147 height 32
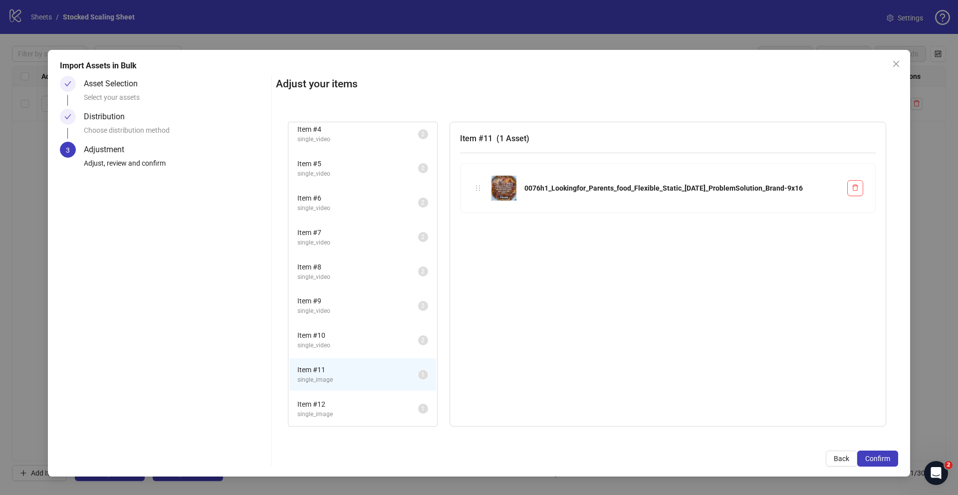
click at [327, 422] on li "Item # 12 single_image 1" at bounding box center [362, 409] width 147 height 32
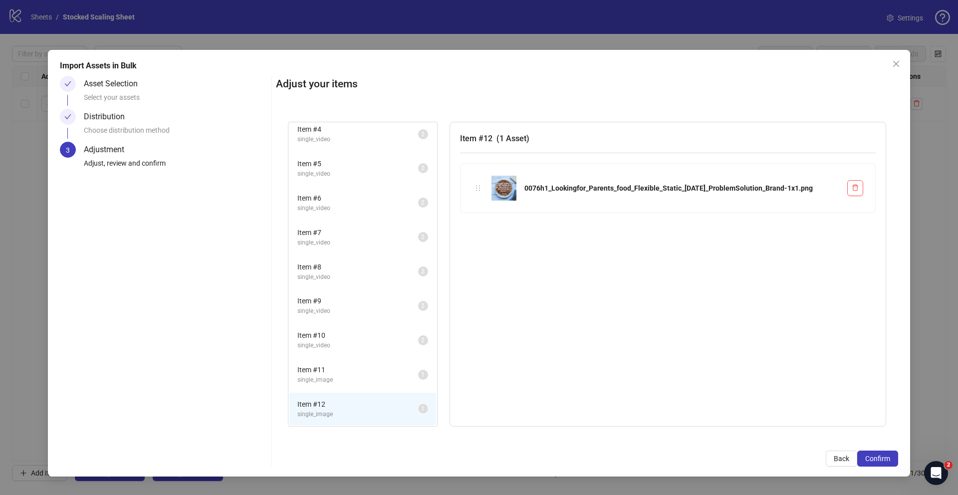
click at [325, 385] on li "Item # 11 single_image 1" at bounding box center [362, 374] width 147 height 32
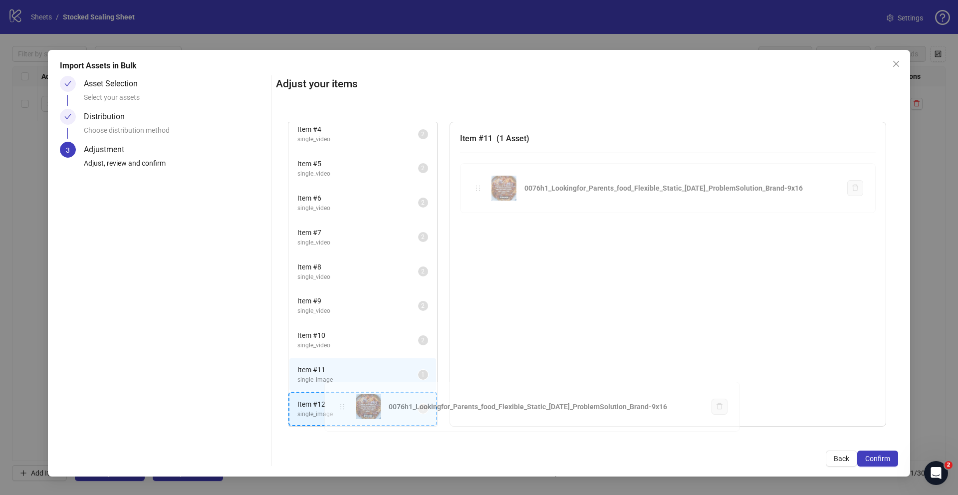
drag, startPoint x: 476, startPoint y: 188, endPoint x: 340, endPoint y: 406, distance: 257.1
click at [340, 406] on div "Item # 2 single_video 2 Item # 3 single_video 2 Item # 4 single_video 2 Item # …" at bounding box center [587, 274] width 622 height 329
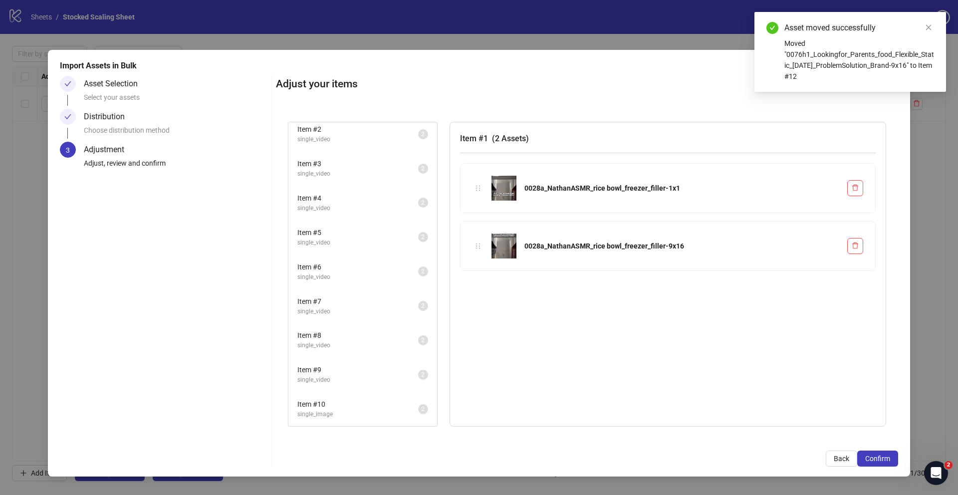
scroll to position [39, 0]
click at [337, 411] on span "single_image" at bounding box center [357, 414] width 121 height 9
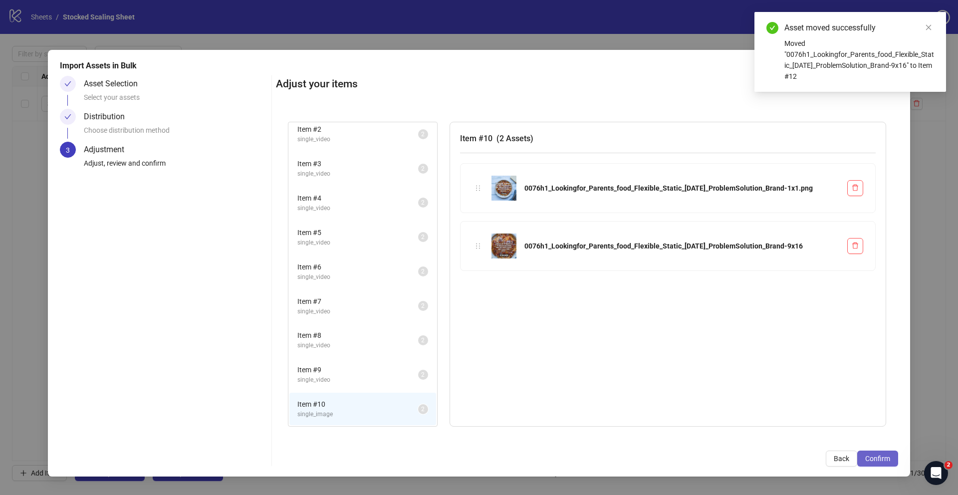
click at [885, 462] on span "Confirm" at bounding box center [877, 459] width 25 height 8
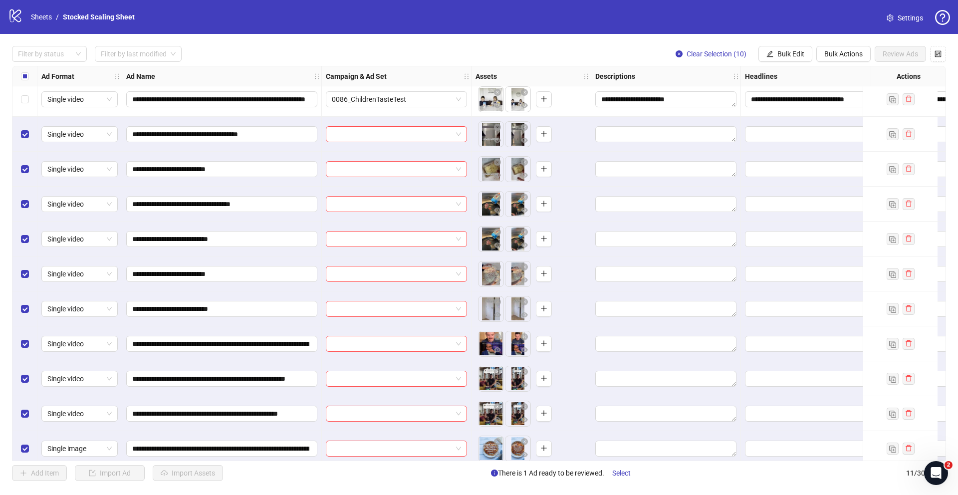
scroll to position [0, 0]
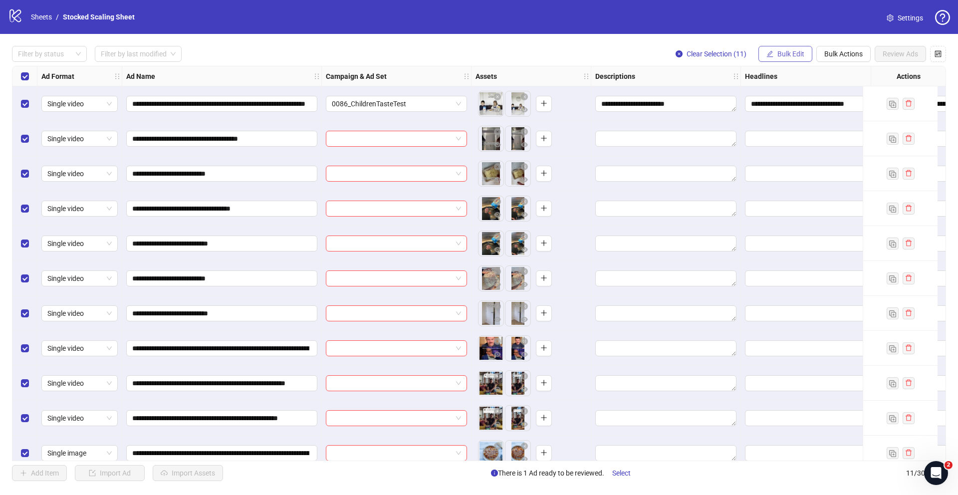
click at [782, 54] on span "Bulk Edit" at bounding box center [790, 54] width 27 height 8
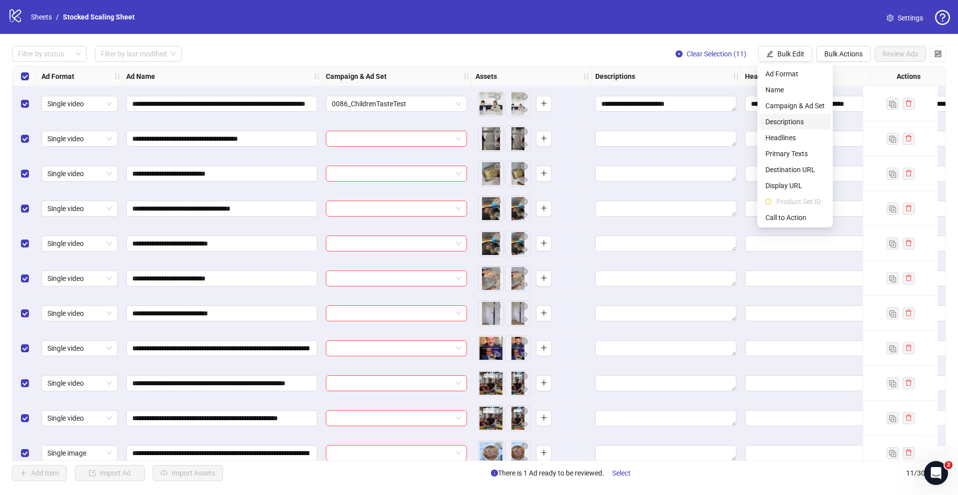
click at [793, 122] on span "Descriptions" at bounding box center [795, 121] width 59 height 11
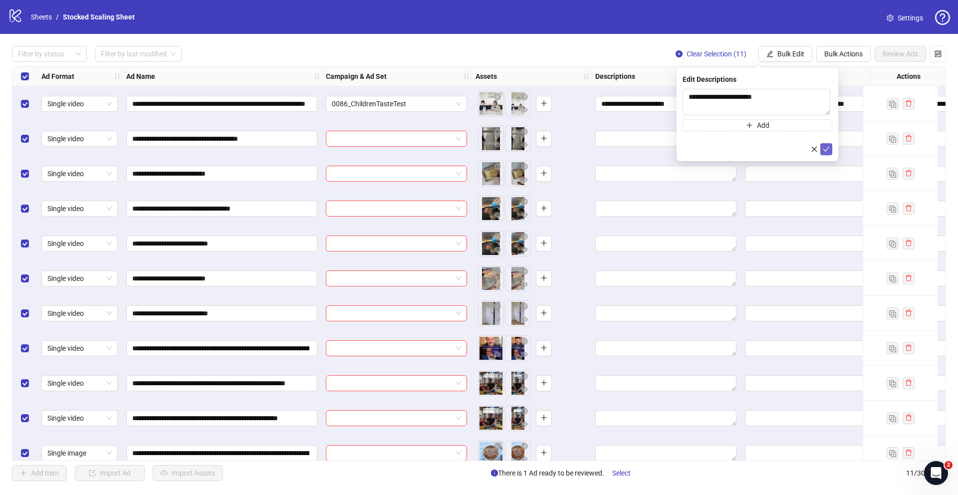
click at [829, 151] on icon "check" at bounding box center [826, 149] width 7 height 7
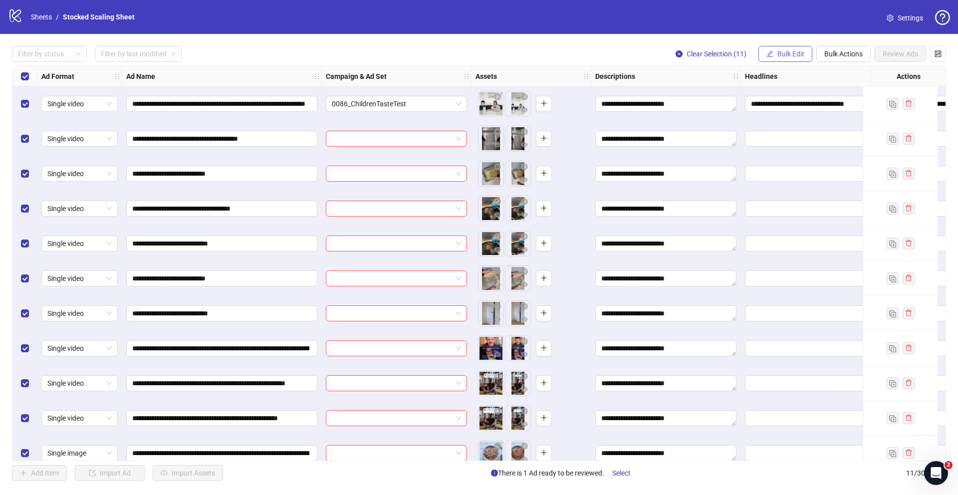
click at [792, 58] on button "Bulk Edit" at bounding box center [786, 54] width 54 height 16
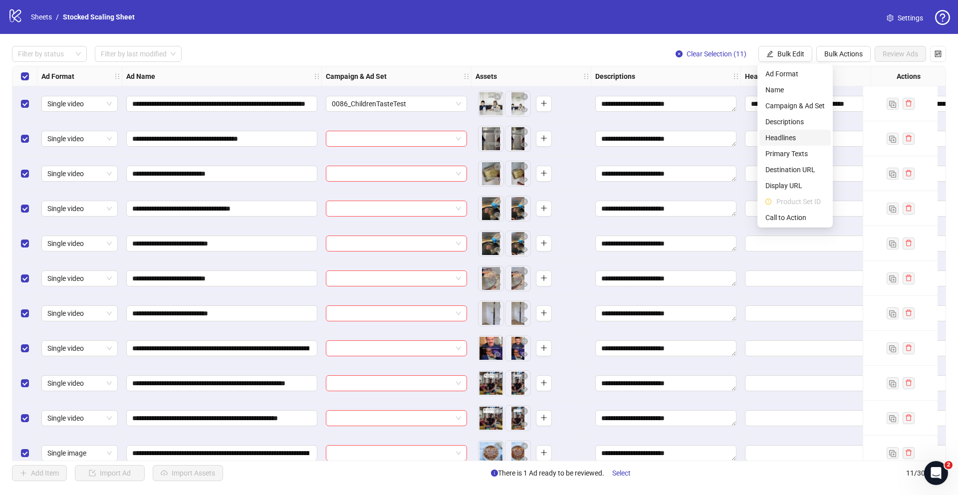
click at [797, 135] on span "Headlines" at bounding box center [795, 137] width 59 height 11
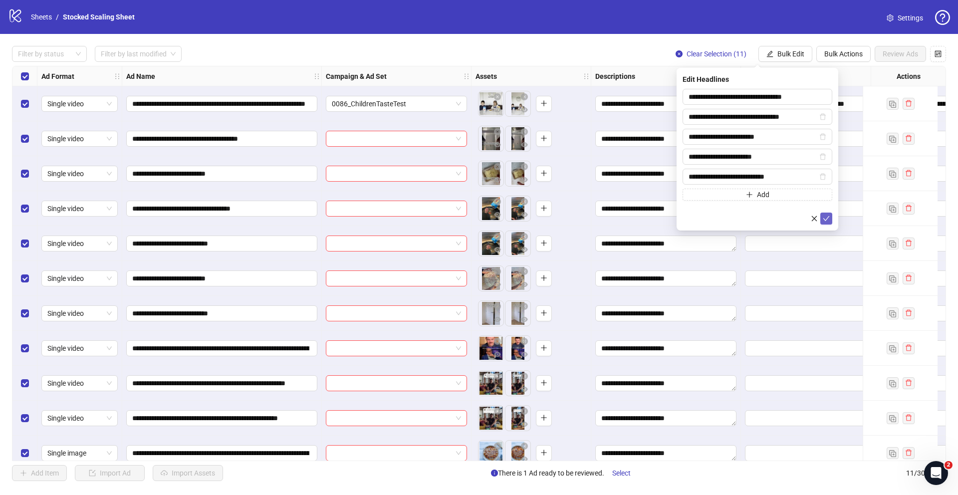
click at [827, 222] on icon "check" at bounding box center [826, 218] width 7 height 7
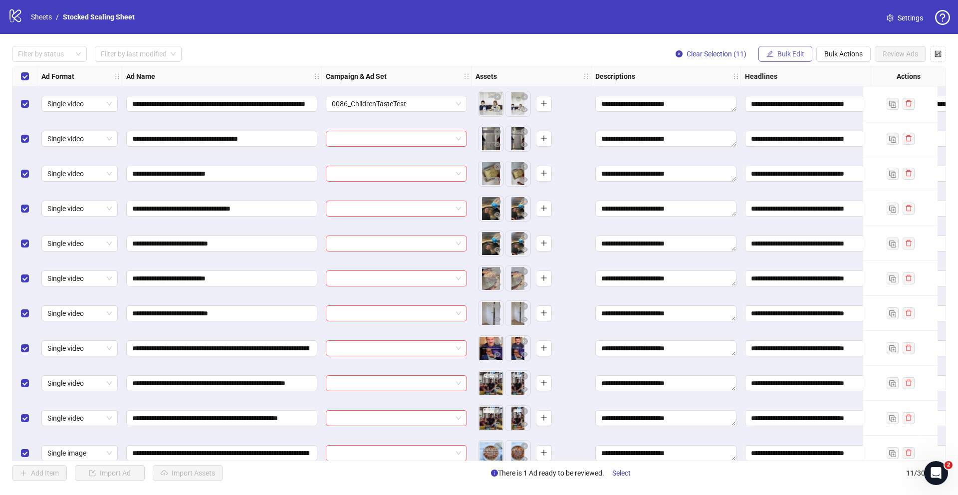
click at [796, 55] on span "Bulk Edit" at bounding box center [790, 54] width 27 height 8
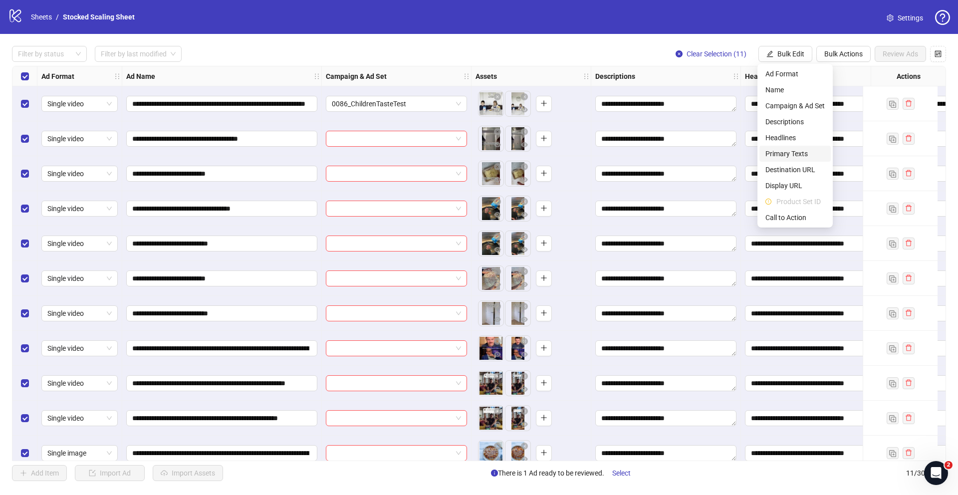
click at [798, 152] on span "Primary Texts" at bounding box center [795, 153] width 59 height 11
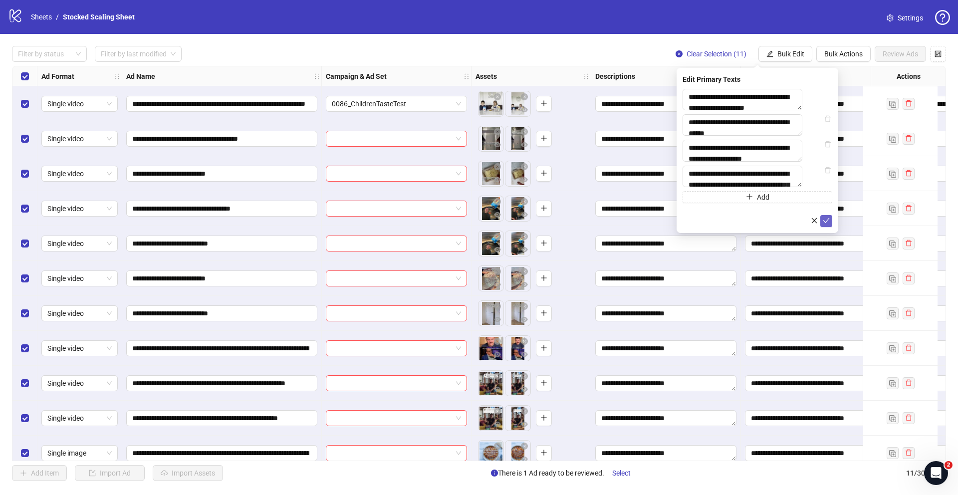
click at [827, 224] on icon "check" at bounding box center [826, 220] width 7 height 7
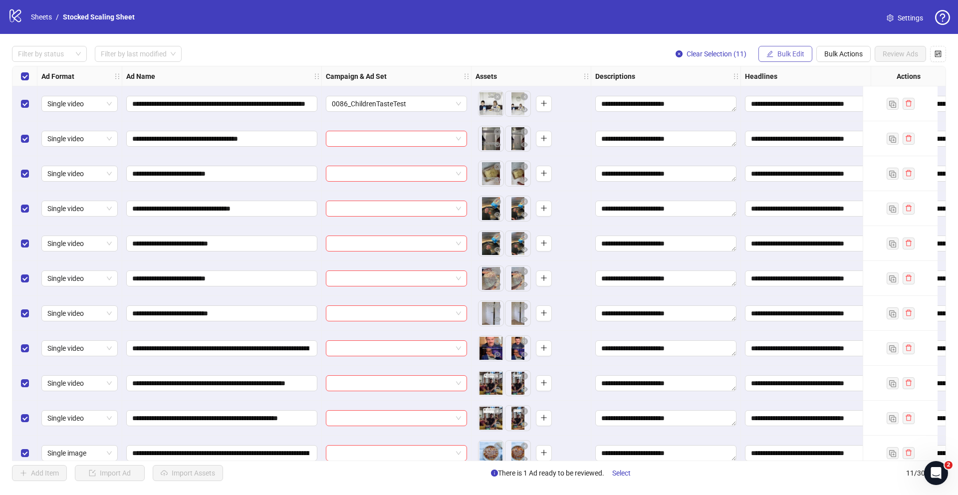
click at [792, 55] on span "Bulk Edit" at bounding box center [790, 54] width 27 height 8
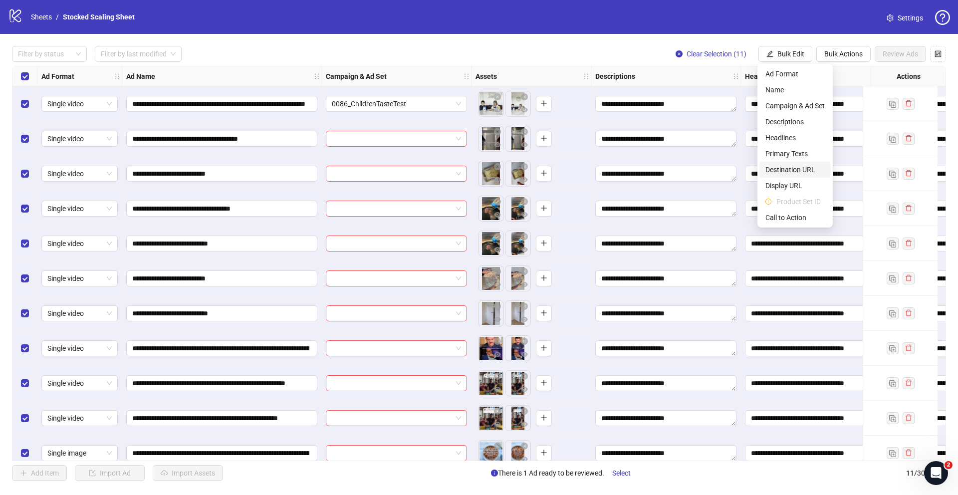
click at [805, 167] on span "Destination URL" at bounding box center [795, 169] width 59 height 11
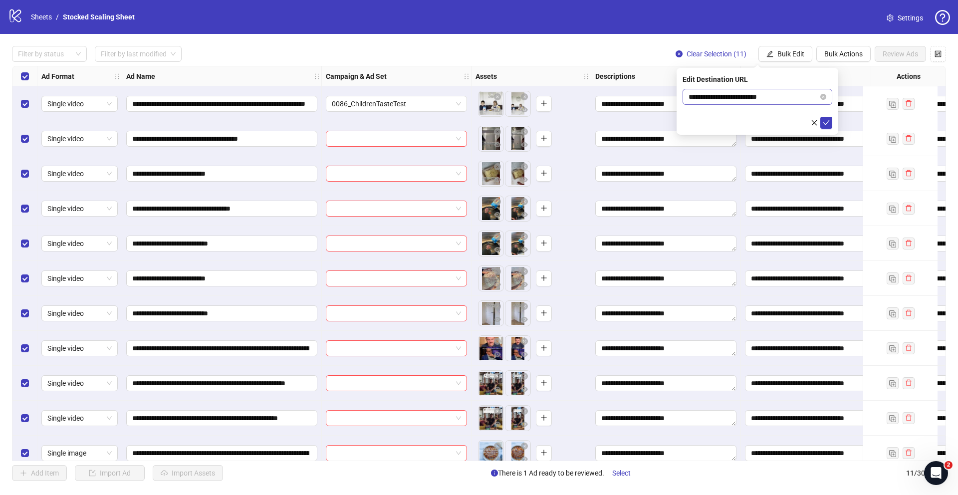
drag, startPoint x: 827, startPoint y: 122, endPoint x: 810, endPoint y: 96, distance: 31.0
click at [827, 122] on icon "check" at bounding box center [826, 122] width 7 height 7
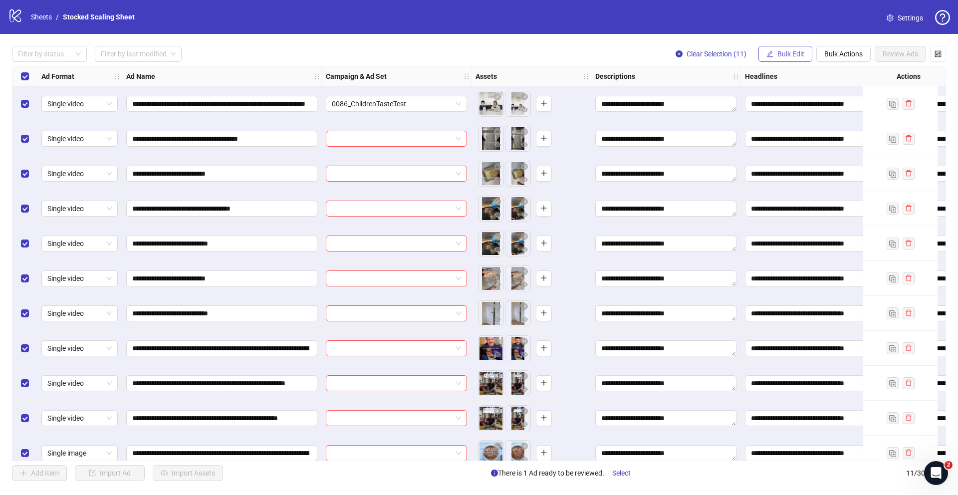
click at [783, 55] on span "Bulk Edit" at bounding box center [790, 54] width 27 height 8
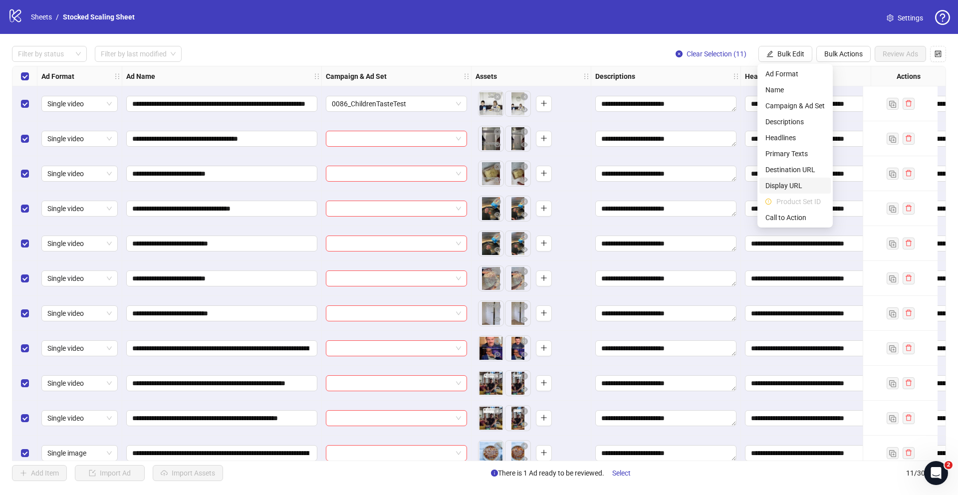
click at [803, 182] on span "Display URL" at bounding box center [795, 185] width 59 height 11
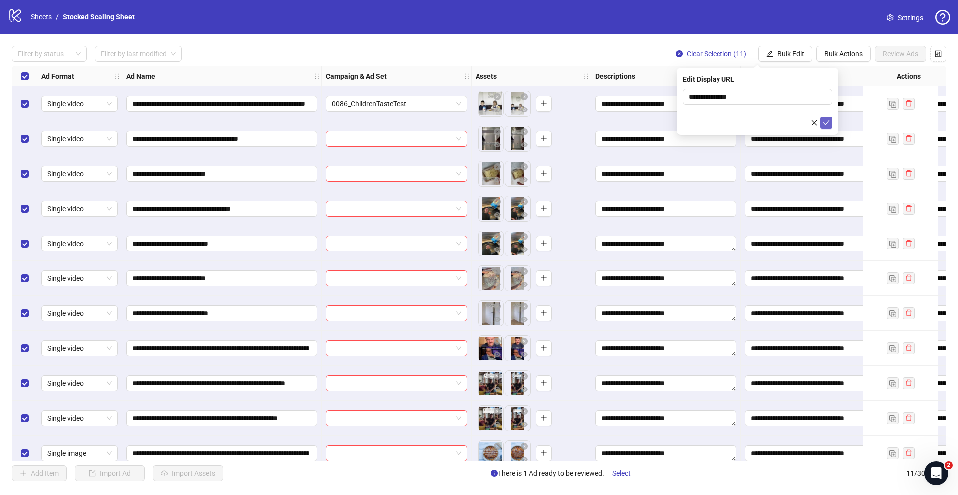
click at [825, 124] on icon "check" at bounding box center [826, 122] width 6 height 5
click at [777, 52] on span "Bulk Edit" at bounding box center [790, 54] width 27 height 8
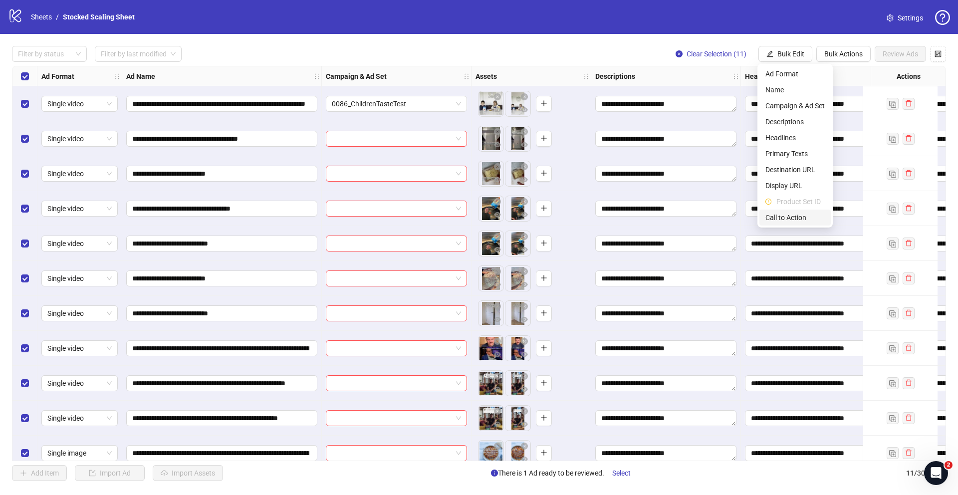
click at [797, 214] on span "Call to Action" at bounding box center [795, 217] width 59 height 11
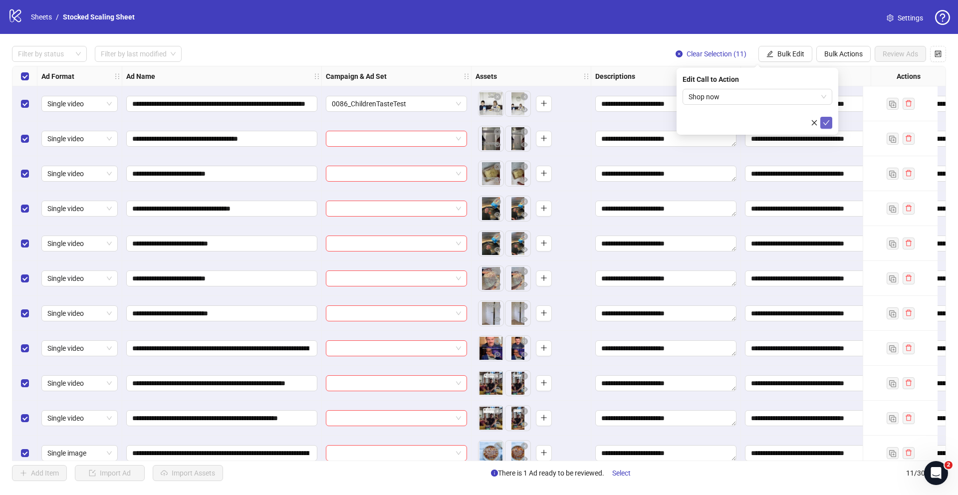
click at [826, 122] on icon "check" at bounding box center [826, 122] width 7 height 7
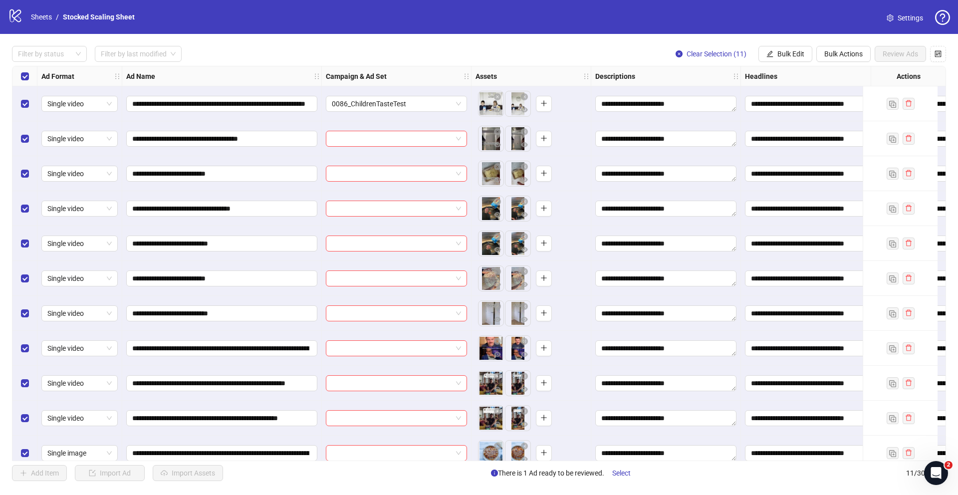
click at [29, 79] on div "Select all rows" at bounding box center [24, 76] width 25 height 20
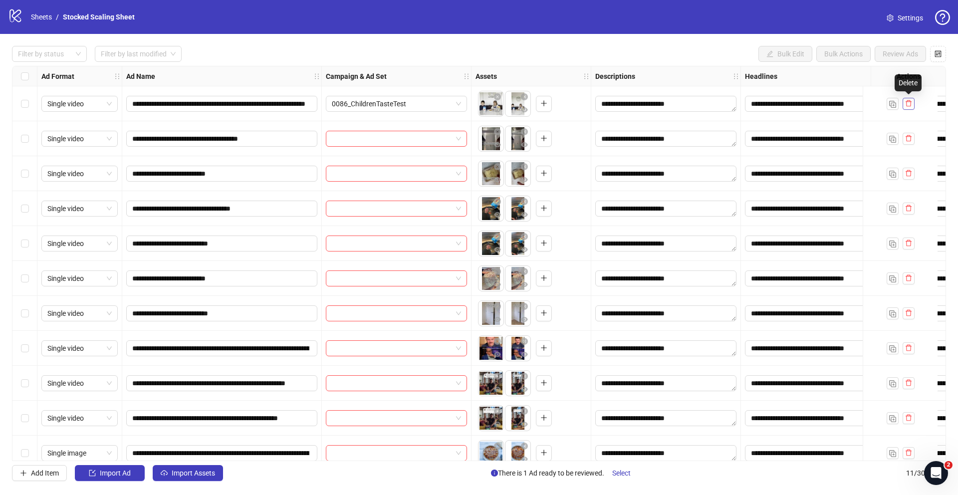
click at [905, 105] on icon "delete" at bounding box center [908, 103] width 7 height 7
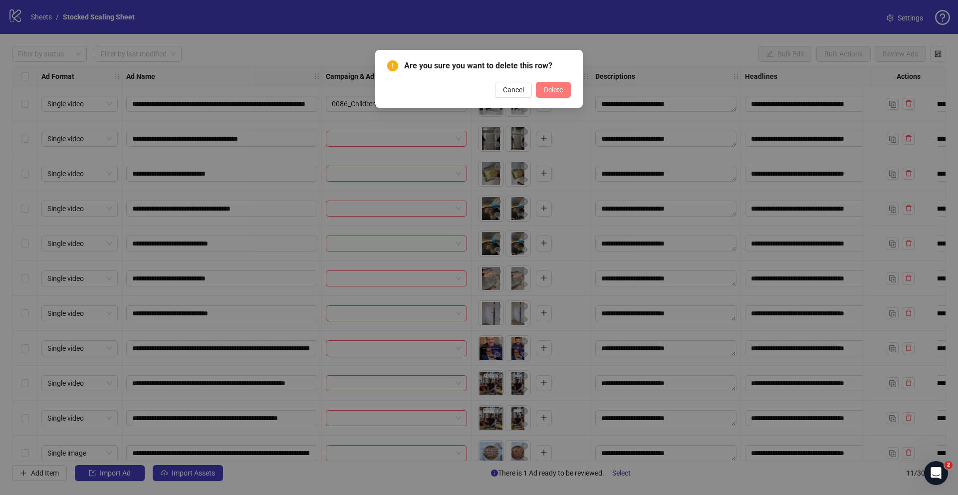
click at [552, 87] on span "Delete" at bounding box center [553, 90] width 19 height 8
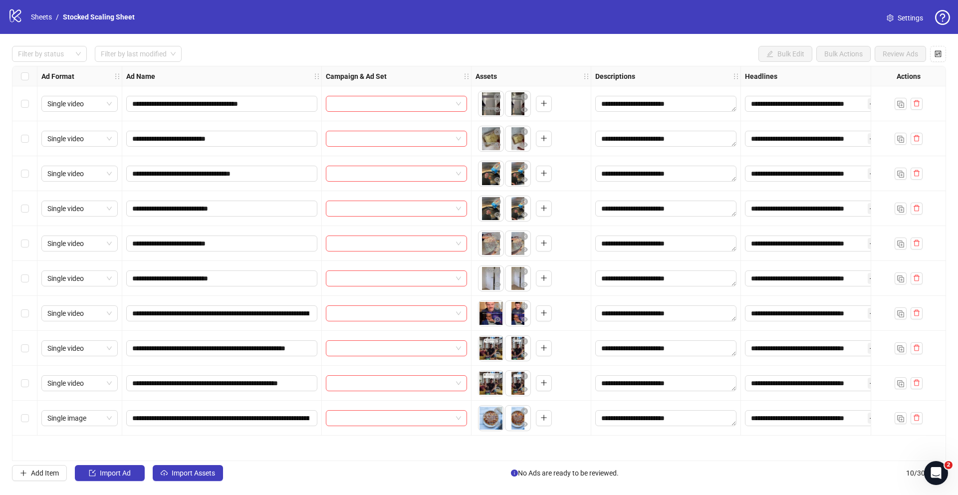
click at [20, 76] on div "Select all rows" at bounding box center [24, 76] width 25 height 20
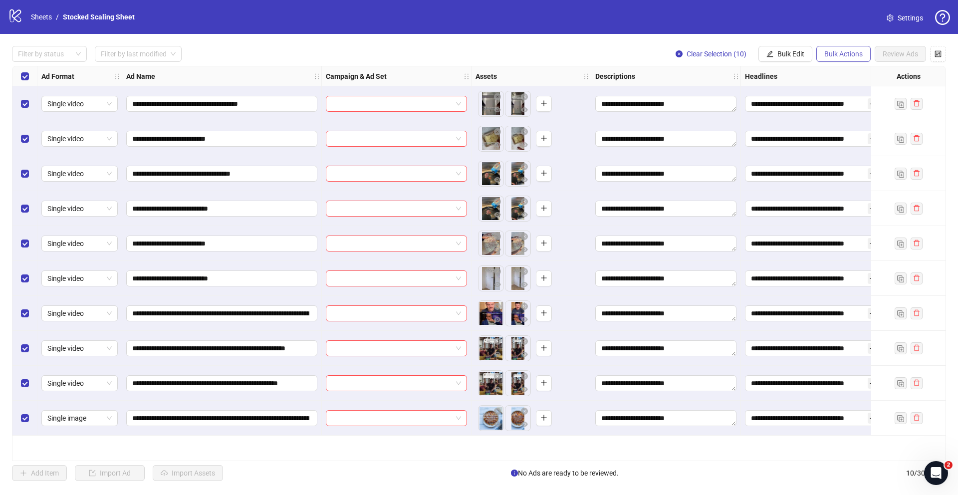
click at [850, 57] on span "Bulk Actions" at bounding box center [843, 54] width 38 height 8
click at [813, 60] on div "Clear Selection (10) Bulk Edit Bulk Actions Review Ads" at bounding box center [807, 54] width 278 height 16
click at [795, 51] on span "Bulk Edit" at bounding box center [790, 54] width 27 height 8
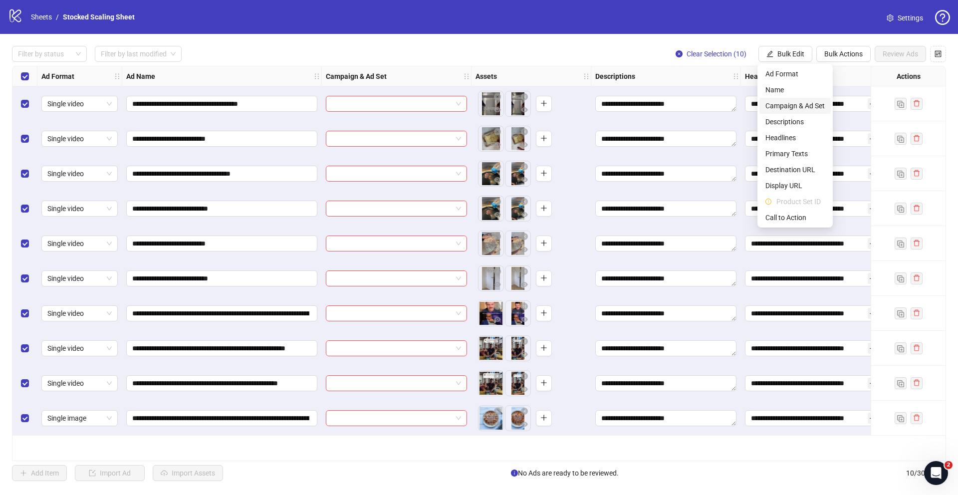
click at [813, 101] on span "Campaign & Ad Set" at bounding box center [795, 105] width 59 height 11
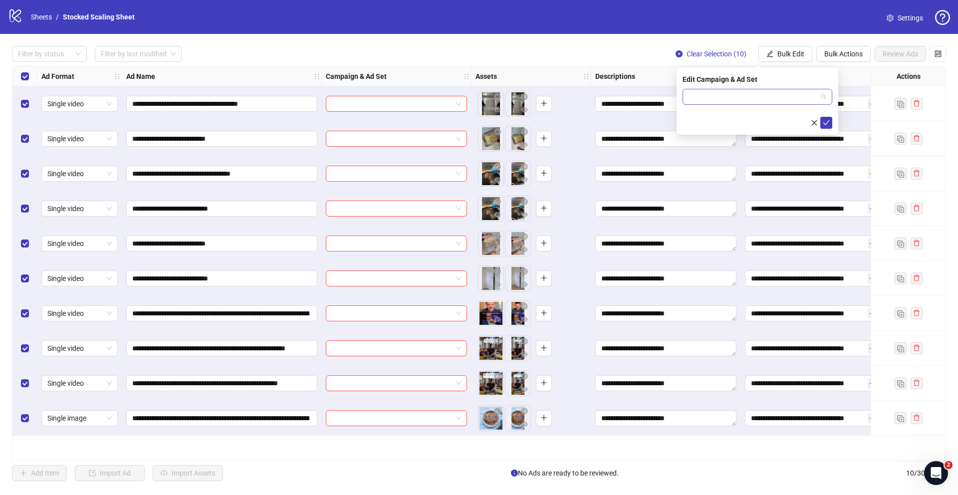
click at [759, 103] on input "search" at bounding box center [753, 96] width 129 height 15
type input "*******"
click at [750, 95] on input "search" at bounding box center [753, 96] width 129 height 15
type input "****"
click at [420, 98] on input "search" at bounding box center [392, 103] width 120 height 15
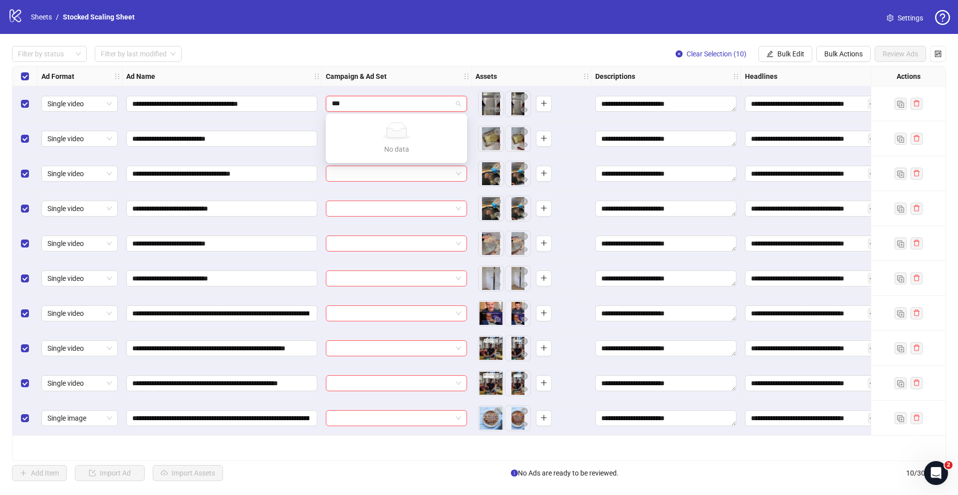
type input "***"
click at [382, 76] on strong "Campaign & Ad Set" at bounding box center [356, 76] width 61 height 11
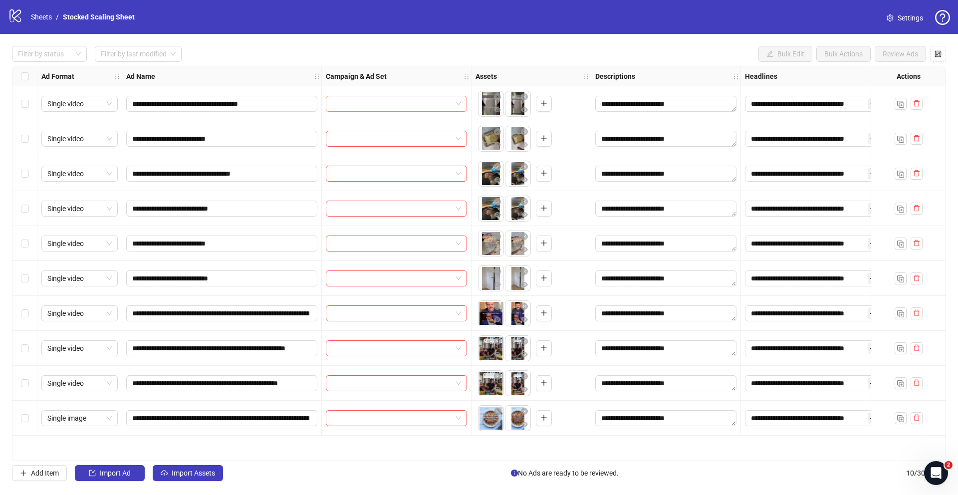
click at [411, 99] on input "search" at bounding box center [392, 103] width 120 height 15
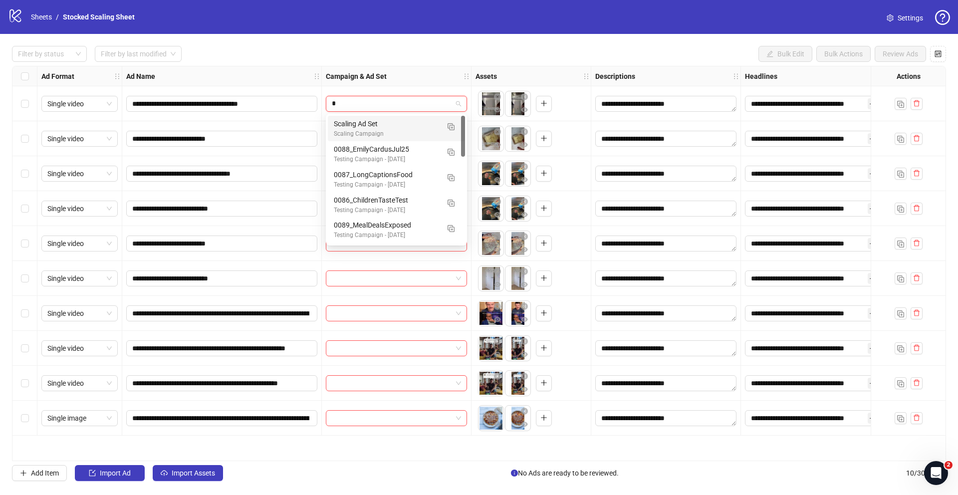
type input "**"
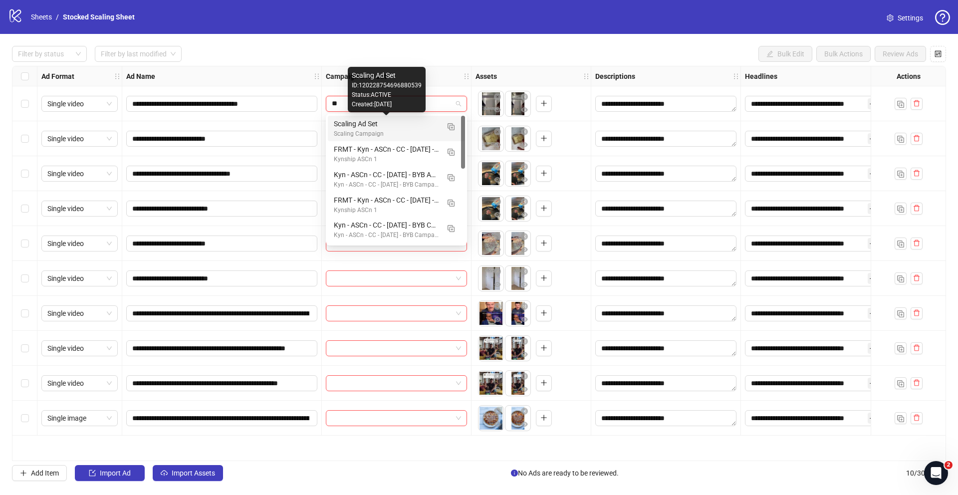
click at [419, 125] on div "Scaling Ad Set" at bounding box center [386, 123] width 105 height 11
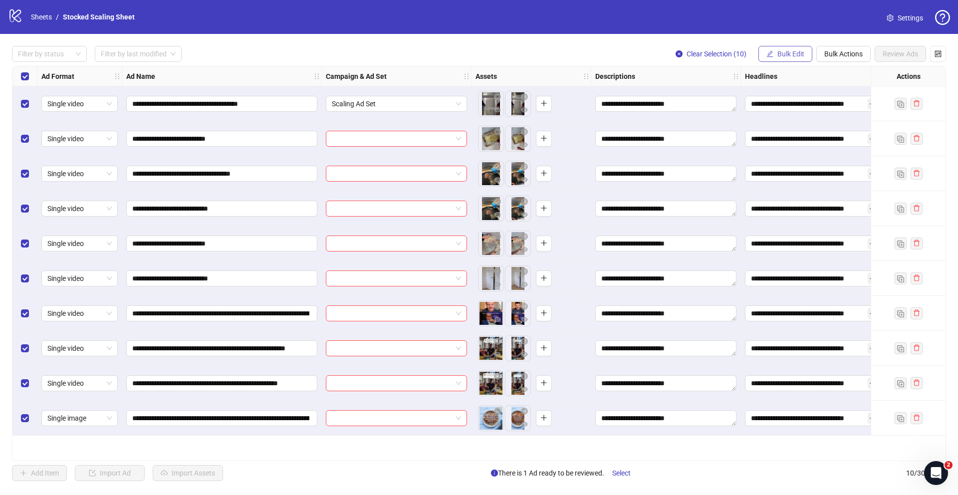
click at [791, 55] on span "Bulk Edit" at bounding box center [790, 54] width 27 height 8
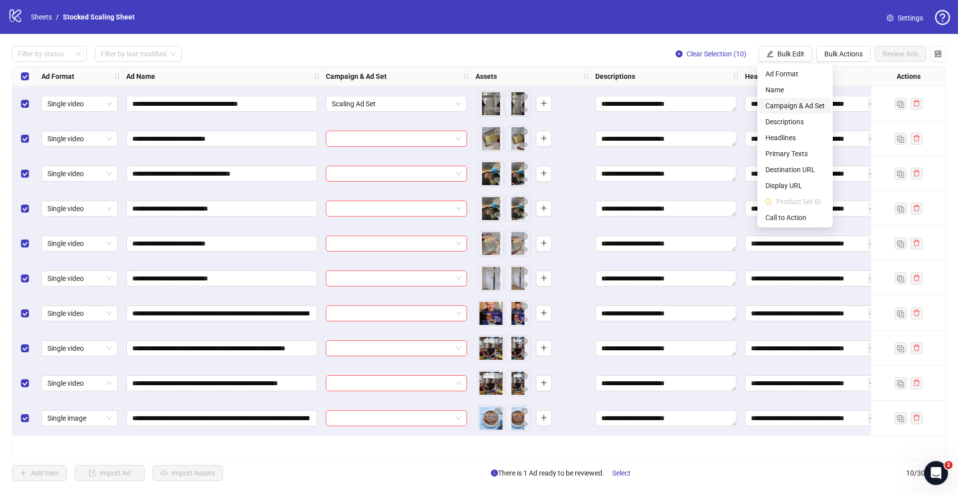
click at [796, 107] on span "Campaign & Ad Set" at bounding box center [795, 105] width 59 height 11
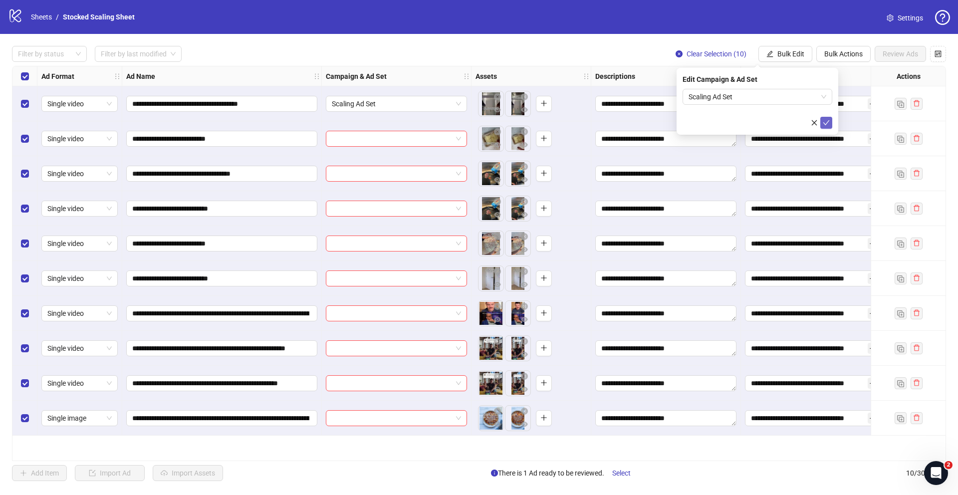
click at [825, 120] on icon "check" at bounding box center [826, 122] width 7 height 7
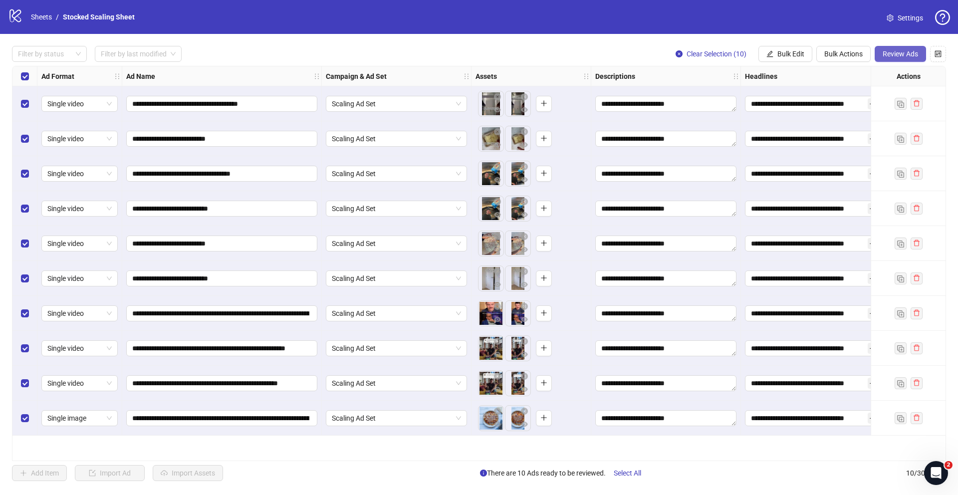
click at [895, 57] on span "Review Ads" at bounding box center [900, 54] width 35 height 8
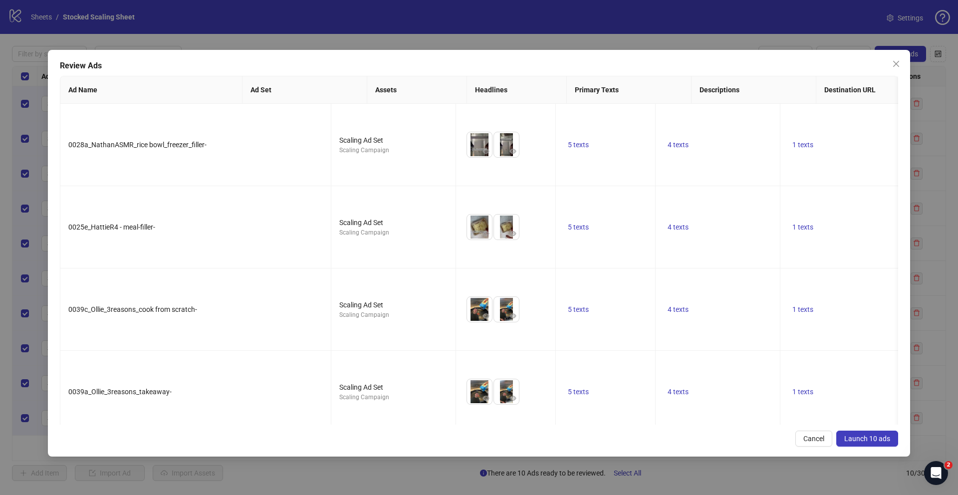
click at [867, 439] on span "Launch 10 ads" at bounding box center [867, 439] width 46 height 8
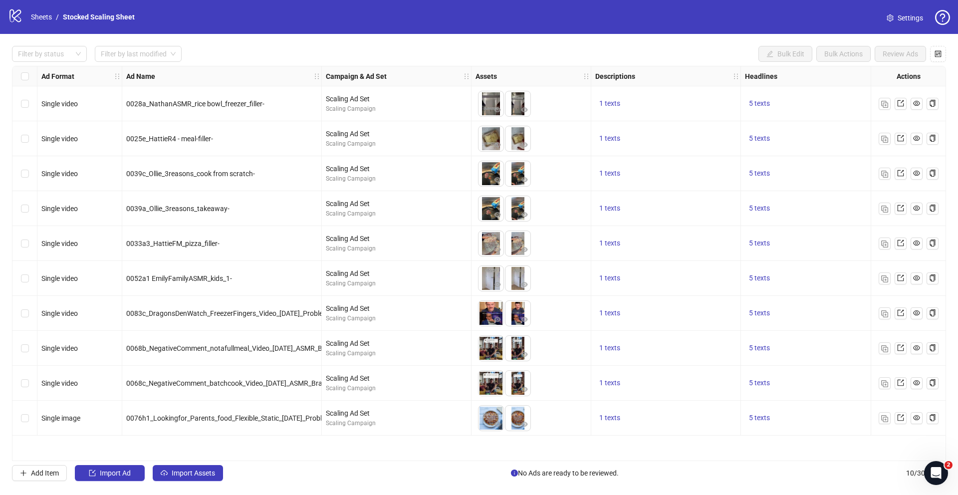
click at [891, 423] on div at bounding box center [909, 418] width 60 height 12
click at [886, 419] on img "button" at bounding box center [884, 418] width 7 height 7
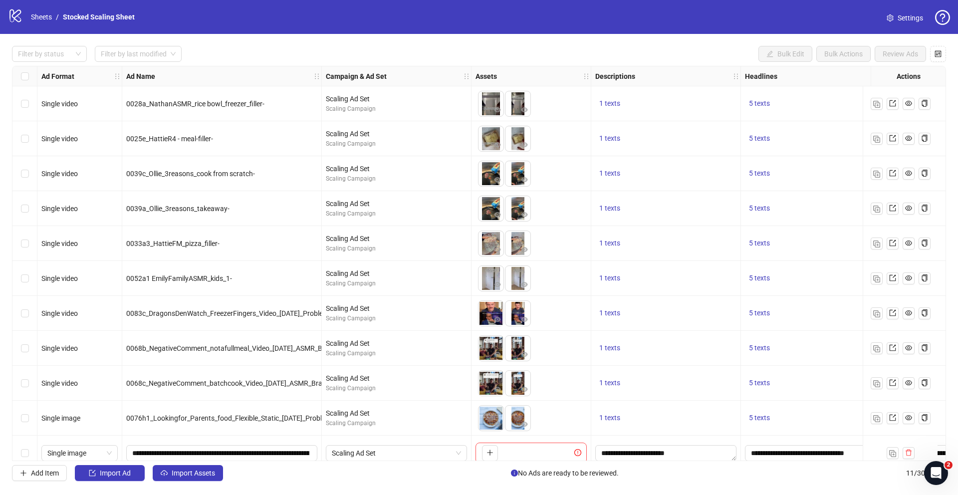
scroll to position [14, 0]
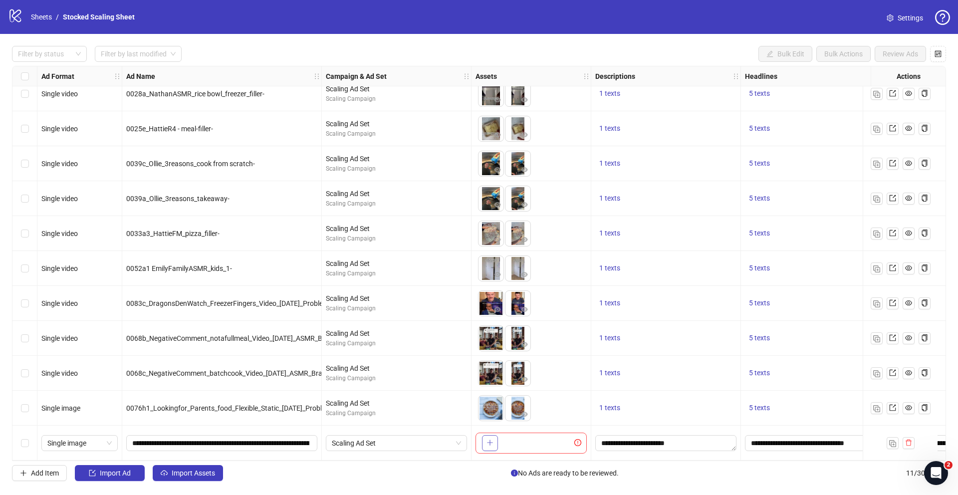
click at [489, 440] on icon "plus" at bounding box center [490, 442] width 7 height 7
click at [258, 438] on input "**********" at bounding box center [220, 443] width 177 height 11
paste input "text"
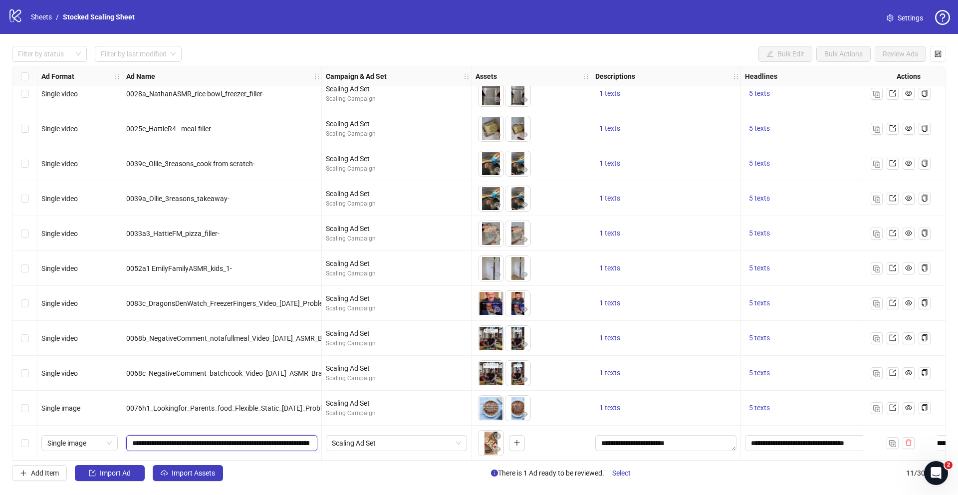
type input "**********"
click at [891, 440] on img "button" at bounding box center [892, 443] width 7 height 7
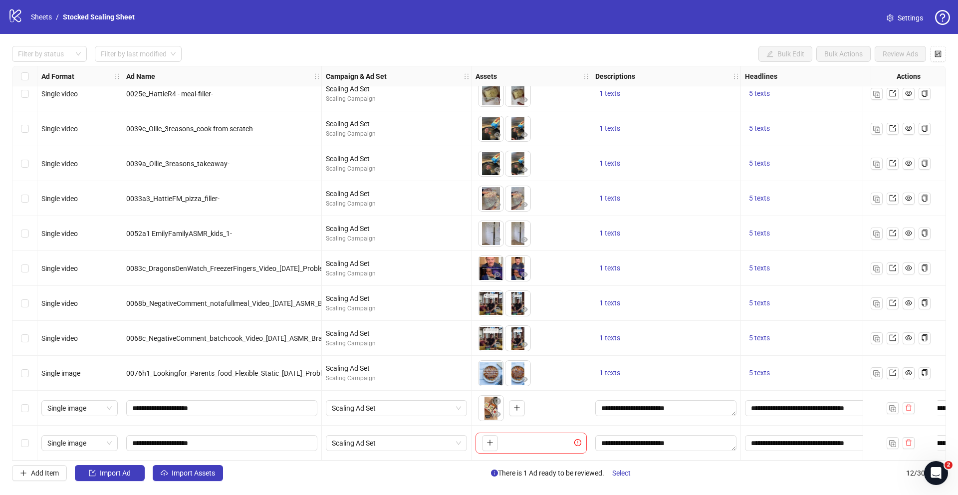
scroll to position [49, 0]
click at [490, 439] on icon "plus" at bounding box center [490, 442] width 7 height 7
click at [491, 439] on icon "plus" at bounding box center [490, 442] width 7 height 7
click at [194, 438] on input "**********" at bounding box center [220, 443] width 177 height 11
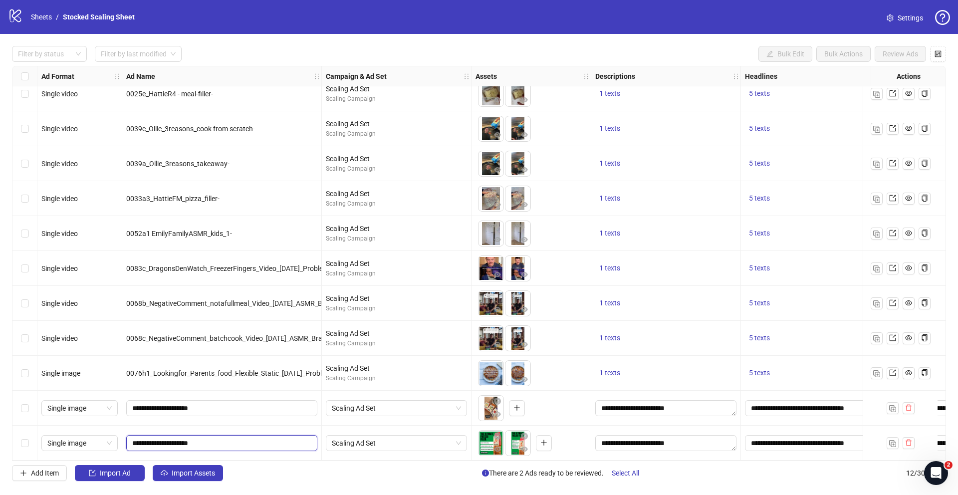
click at [194, 438] on input "**********" at bounding box center [220, 443] width 177 height 11
paste input "**********"
type input "**********"
click at [28, 407] on div "Select row 11" at bounding box center [24, 408] width 25 height 35
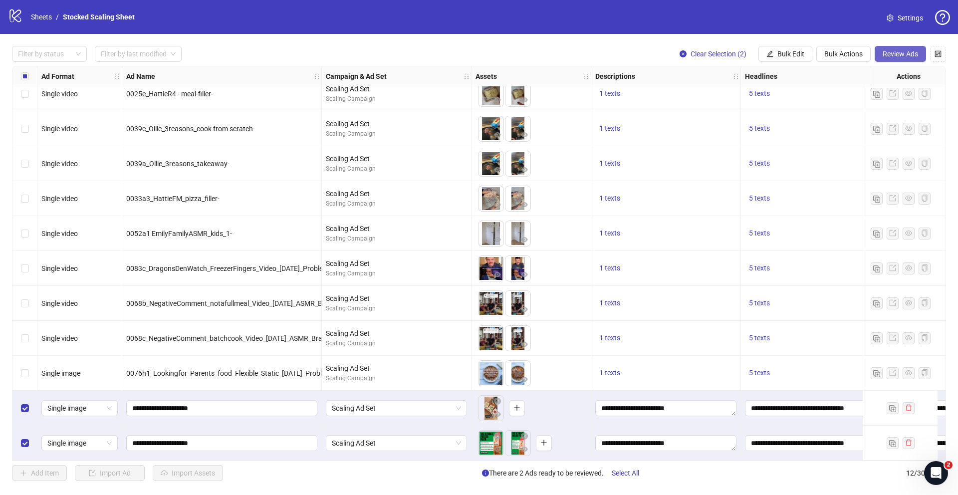
click at [901, 56] on span "Review Ads" at bounding box center [900, 54] width 35 height 8
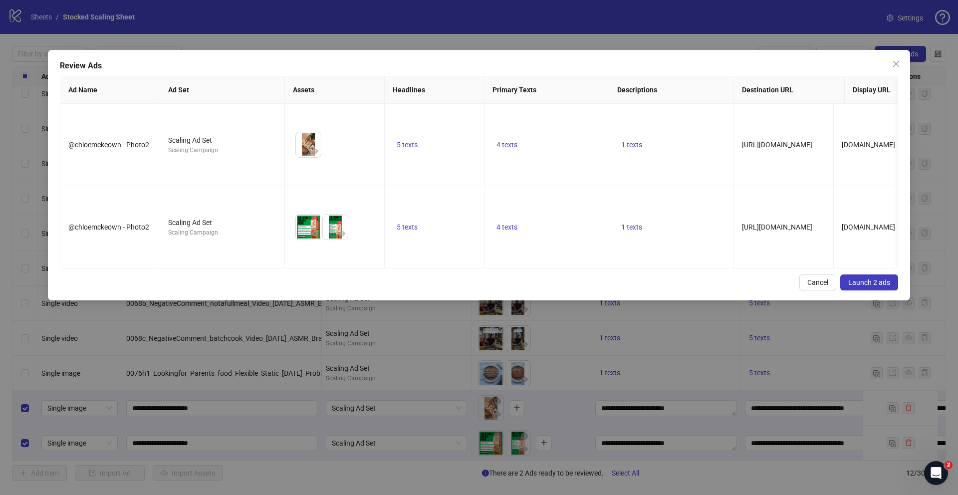
click at [865, 277] on button "Launch 2 ads" at bounding box center [869, 282] width 58 height 16
